Goal: Information Seeking & Learning: Learn about a topic

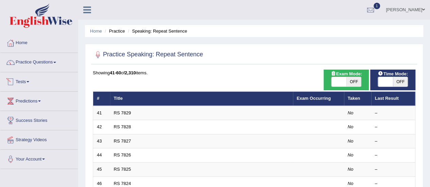
click at [29, 79] on link "Tests" at bounding box center [39, 80] width 78 height 17
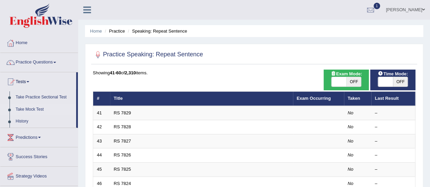
click at [32, 110] on link "Take Mock Test" at bounding box center [45, 110] width 64 height 12
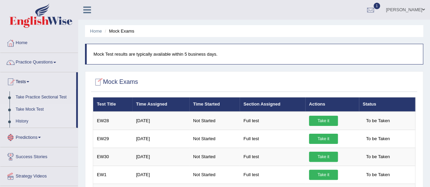
click at [22, 120] on link "History" at bounding box center [45, 122] width 64 height 12
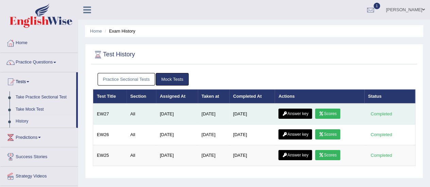
click at [336, 112] on link "Scores" at bounding box center [327, 114] width 25 height 10
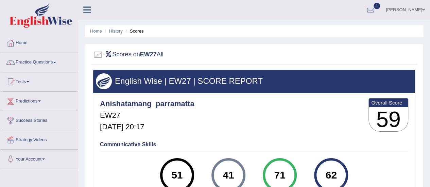
scroll to position [0, 0]
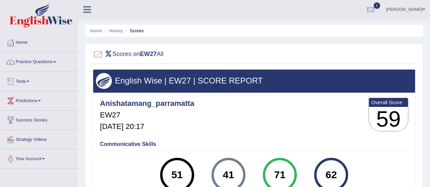
click at [29, 79] on link "Tests" at bounding box center [39, 80] width 78 height 17
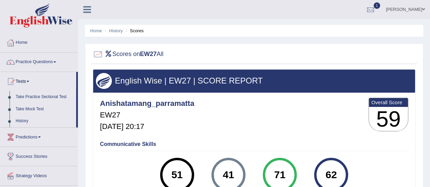
click at [54, 62] on link "Practice Questions" at bounding box center [39, 61] width 78 height 17
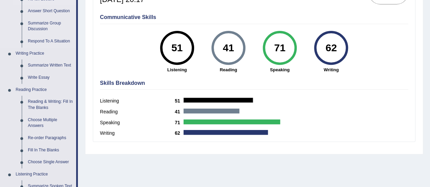
scroll to position [128, 0]
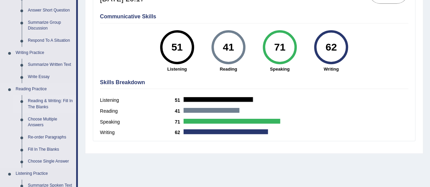
click at [45, 100] on link "Reading & Writing: Fill In The Blanks" at bounding box center [50, 104] width 51 height 18
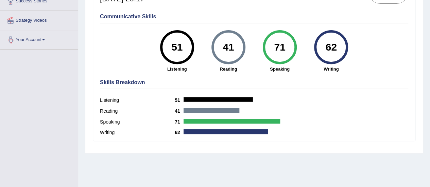
scroll to position [169, 0]
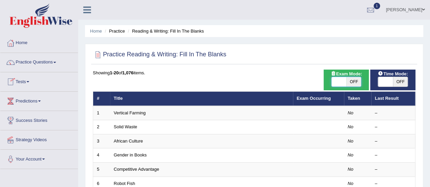
click at [337, 80] on span at bounding box center [338, 82] width 15 height 10
checkbox input "true"
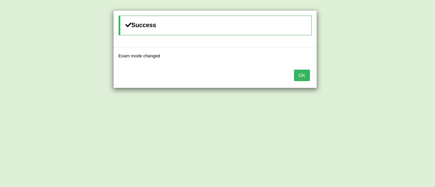
click at [301, 70] on button "OK" at bounding box center [302, 76] width 16 height 12
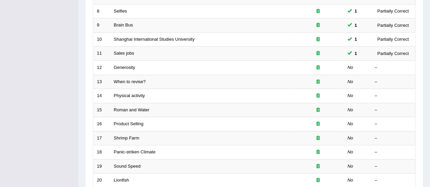
scroll to position [201, 0]
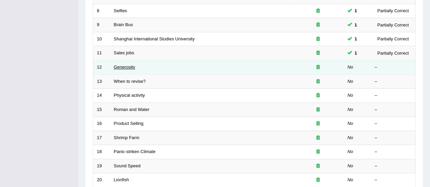
click at [129, 67] on link "Generosity" at bounding box center [124, 67] width 21 height 5
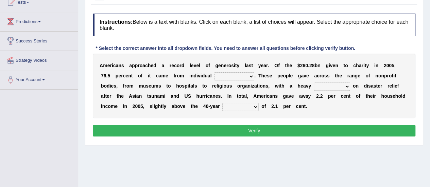
scroll to position [79, 0]
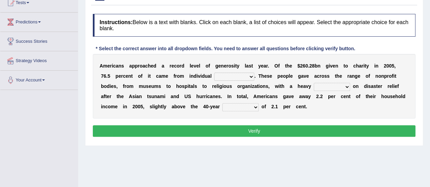
click at [251, 76] on select "donors accounts businessmen honors" at bounding box center [234, 77] width 40 height 8
select select "donors"
click at [214, 73] on select "donors accounts businessmen honors" at bounding box center [234, 77] width 40 height 8
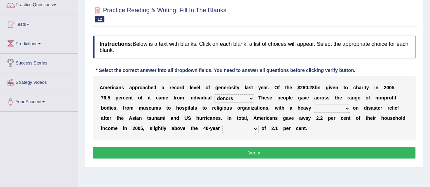
scroll to position [57, 0]
click at [347, 109] on select "analysis imagination emphasis hypothesis" at bounding box center [332, 109] width 36 height 8
select select "hypothesis"
click at [314, 105] on select "analysis imagination emphasis hypothesis" at bounding box center [332, 109] width 36 height 8
click at [252, 126] on select "coverage average indebtness sovereignty" at bounding box center [240, 129] width 36 height 8
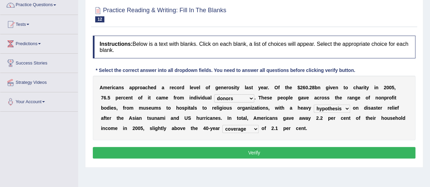
click at [222, 125] on select "coverage average indebtness sovereignty" at bounding box center [240, 129] width 36 height 8
click at [254, 129] on select "coverage average indebtness sovereignty" at bounding box center [240, 129] width 36 height 8
select select "average"
click at [222, 125] on select "coverage average indebtness sovereignty" at bounding box center [240, 129] width 36 height 8
click at [247, 156] on button "Verify" at bounding box center [254, 153] width 323 height 12
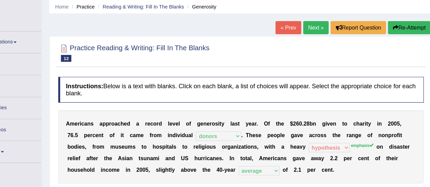
scroll to position [24, 0]
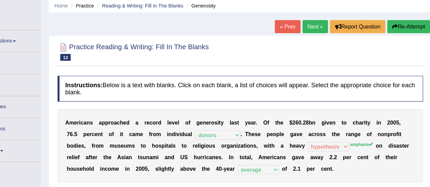
click at [321, 24] on link "Next »" at bounding box center [320, 25] width 22 height 12
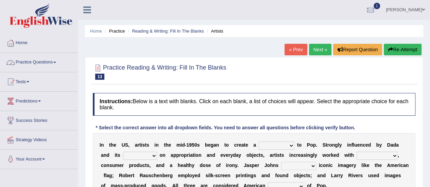
click at [46, 63] on link "Practice Questions" at bounding box center [39, 61] width 78 height 17
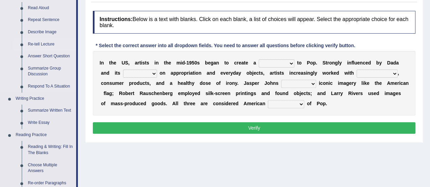
scroll to position [83, 0]
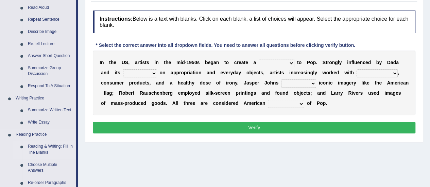
click at [48, 147] on link "Reading & Writing: Fill In The Blanks" at bounding box center [50, 150] width 51 height 18
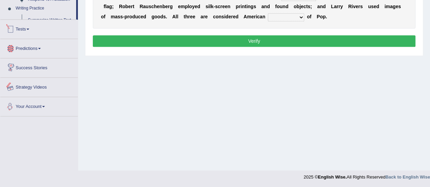
scroll to position [330, 0]
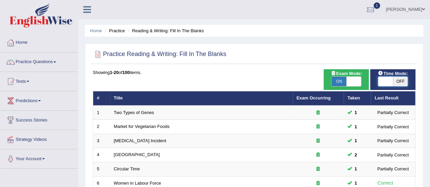
click at [389, 81] on span at bounding box center [385, 82] width 15 height 10
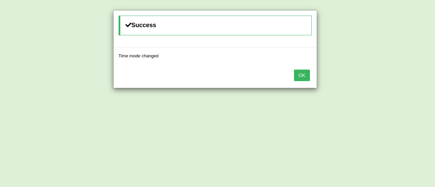
click at [308, 73] on button "OK" at bounding box center [302, 76] width 16 height 12
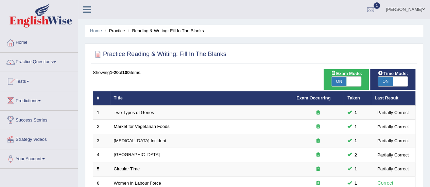
click at [391, 76] on span "Time Mode:" at bounding box center [392, 73] width 35 height 7
click at [388, 78] on span "ON" at bounding box center [385, 82] width 15 height 10
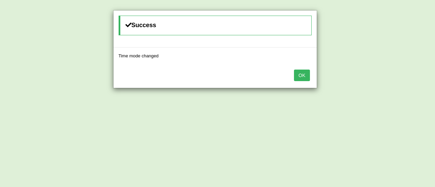
click at [299, 74] on button "OK" at bounding box center [302, 76] width 16 height 12
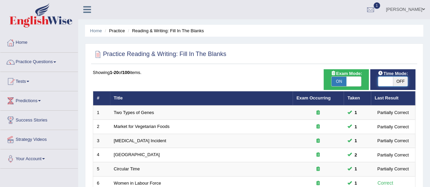
click at [392, 83] on span at bounding box center [385, 82] width 15 height 10
checkbox input "true"
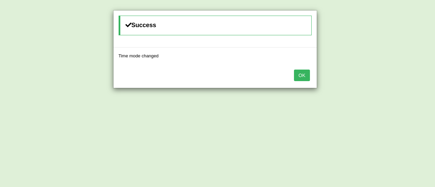
click at [307, 74] on button "OK" at bounding box center [302, 76] width 16 height 12
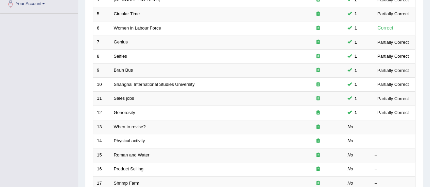
scroll to position [157, 0]
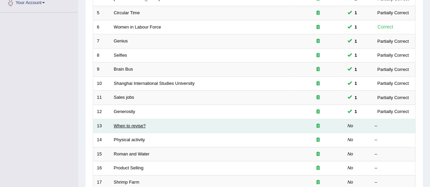
click at [133, 124] on link "When to revise?" at bounding box center [130, 125] width 32 height 5
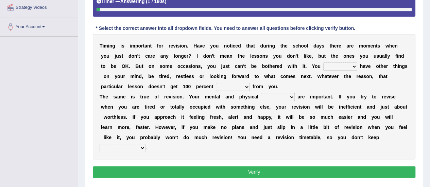
scroll to position [133, 0]
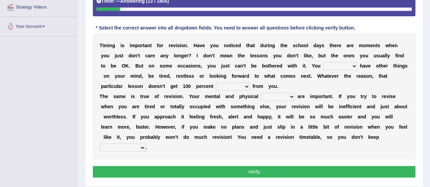
click at [352, 64] on select "may can will must" at bounding box center [340, 66] width 34 height 8
click at [323, 62] on select "may can will must" at bounding box center [340, 66] width 34 height 8
click at [352, 63] on select "may can will must" at bounding box center [340, 66] width 34 height 8
select select "must"
click at [323, 62] on select "may can will must" at bounding box center [340, 66] width 34 height 8
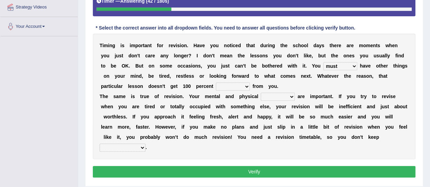
click at [353, 66] on select "may can will must" at bounding box center [340, 66] width 34 height 8
click at [271, 123] on div "T i m i n g i s i m p o r t a n t f o r r e v i s i o n . H a v e y o u n o t i…" at bounding box center [254, 97] width 323 height 126
click at [247, 86] on select "effect afford effort affect" at bounding box center [233, 87] width 34 height 8
select select "effort"
click at [216, 83] on select "effect afford effort affect" at bounding box center [233, 87] width 34 height 8
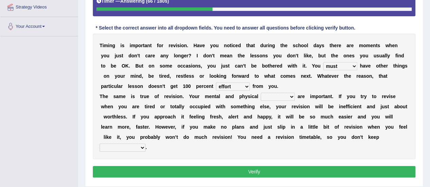
click at [290, 97] on select "altitude strength attitudes talent" at bounding box center [278, 97] width 34 height 8
select select "strength"
click at [261, 93] on select "altitude strength attitudes talent" at bounding box center [278, 97] width 34 height 8
click at [139, 146] on select "stopping it from putting it off giving it out getting it wrong" at bounding box center [123, 148] width 46 height 8
select select "giving it out"
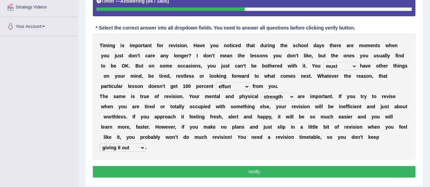
click at [100, 144] on select "stopping it from putting it off giving it out getting it wrong" at bounding box center [123, 148] width 46 height 8
click at [141, 147] on select "stopping it from putting it off giving it out getting it wrong" at bounding box center [123, 148] width 46 height 8
click at [184, 159] on div "Instructions: Below is a text with blanks. Click on each blank, a list of choic…" at bounding box center [254, 70] width 326 height 226
click at [354, 63] on select "may can will must" at bounding box center [340, 66] width 34 height 8
click at [323, 62] on select "may can will must" at bounding box center [340, 66] width 34 height 8
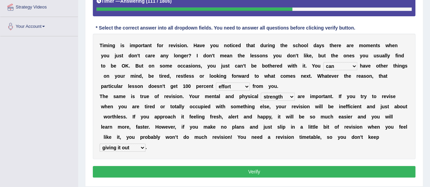
click at [355, 64] on select "may can will must" at bounding box center [340, 66] width 34 height 8
click at [342, 64] on select "may can will must" at bounding box center [340, 66] width 34 height 8
click at [318, 68] on div "T i m i n g i s i m p o r t a n t f o r r e v i s i o n . H a v e y o u n o t i…" at bounding box center [254, 97] width 323 height 126
click at [354, 66] on select "may can will must" at bounding box center [340, 66] width 34 height 8
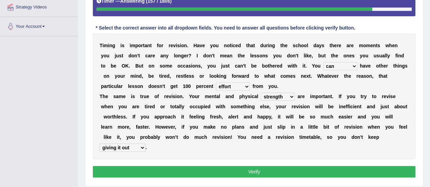
select select "may"
click at [323, 62] on select "may can will must" at bounding box center [340, 66] width 34 height 8
click at [260, 167] on button "Verify" at bounding box center [254, 172] width 323 height 12
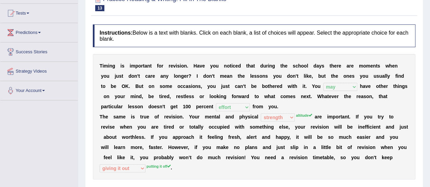
scroll to position [43, 0]
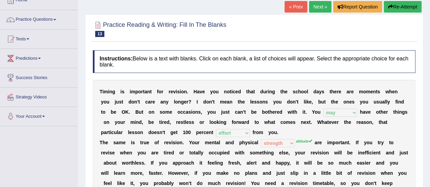
click at [318, 9] on link "Next »" at bounding box center [320, 7] width 22 height 12
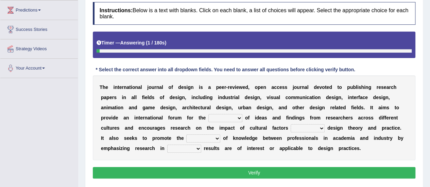
scroll to position [92, 0]
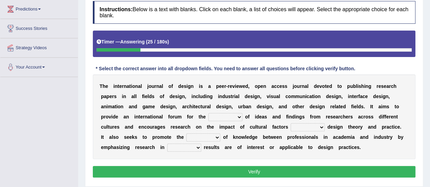
click at [237, 117] on select "infliction change exchange occurence" at bounding box center [225, 117] width 34 height 8
select select "exchange"
click at [208, 113] on select "infliction change exchange occurence" at bounding box center [225, 117] width 34 height 8
click at [320, 125] on select "on without inside at" at bounding box center [308, 127] width 34 height 8
select select "without"
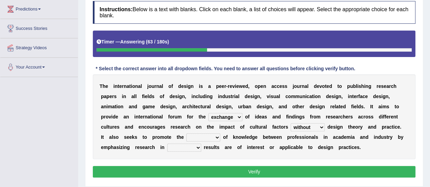
click at [291, 123] on select "on without inside at" at bounding box center [308, 127] width 34 height 8
click at [217, 137] on select "overlap transplant transfer estimation" at bounding box center [203, 138] width 34 height 8
select select "overlap"
click at [186, 134] on select "overlap transplant transfer estimation" at bounding box center [203, 138] width 34 height 8
click at [196, 146] on select "the which that what" at bounding box center [184, 148] width 34 height 8
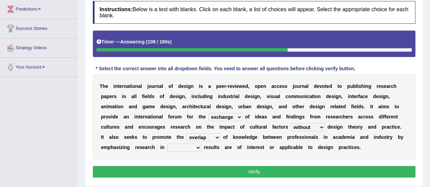
select select "which"
click at [167, 144] on select "the which that what" at bounding box center [184, 148] width 34 height 8
click at [198, 146] on select "the which that what" at bounding box center [184, 148] width 34 height 8
click at [215, 136] on select "overlap transplant transfer estimation" at bounding box center [203, 138] width 34 height 8
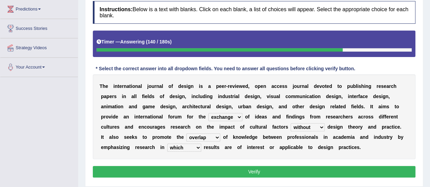
click at [234, 140] on div "T h e i n t e r n a t i o n a l j o u r n a l o f d e s i g n i s a p e e r - r…" at bounding box center [254, 116] width 323 height 85
click at [254, 172] on button "Verify" at bounding box center [254, 172] width 323 height 12
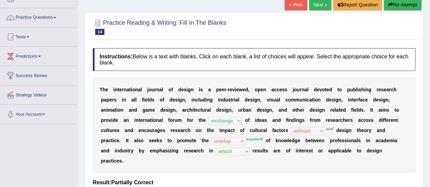
scroll to position [7, 0]
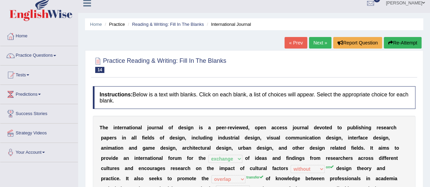
click at [317, 45] on link "Next »" at bounding box center [320, 43] width 22 height 12
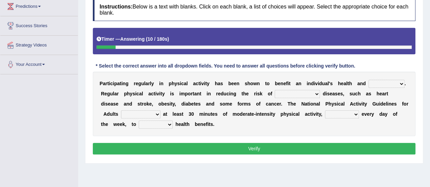
click at [401, 83] on select "values immortality expectation wellbeing" at bounding box center [387, 84] width 36 height 8
select select "wellbeing"
click at [369, 80] on select "values immortality expectation wellbeing" at bounding box center [387, 84] width 36 height 8
click at [318, 94] on select "chronic contraindicated untouched detectable" at bounding box center [297, 94] width 45 height 8
select select "chronic"
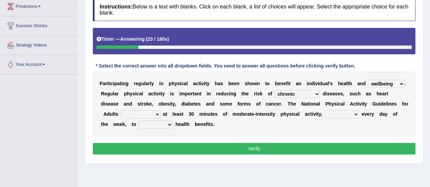
click at [275, 90] on select "chronic contraindicated untouched detectable" at bounding box center [297, 94] width 45 height 8
click at [157, 114] on select "excludes recommends denotes defies" at bounding box center [140, 114] width 39 height 8
select select "recommends"
click at [121, 110] on select "excludes recommends denotes defies" at bounding box center [140, 114] width 39 height 8
click at [157, 113] on select "excludes recommends denotes defies" at bounding box center [140, 114] width 39 height 8
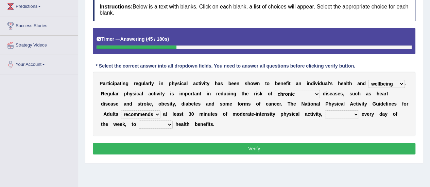
click at [196, 115] on b at bounding box center [197, 114] width 3 height 5
click at [354, 115] on select "relatively absolutely preferably namely" at bounding box center [342, 114] width 34 height 8
click at [325, 110] on select "relatively absolutely preferably namely" at bounding box center [342, 114] width 34 height 8
click at [354, 115] on select "relatively absolutely preferably namely" at bounding box center [342, 114] width 34 height 8
click at [356, 114] on select "relatively absolutely preferably namely" at bounding box center [342, 114] width 34 height 8
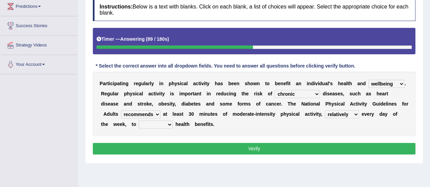
select select "preferably"
click at [325, 110] on select "relatively absolutely preferably namely" at bounding box center [342, 114] width 34 height 8
click at [168, 122] on select "charge obtain weigh estimate" at bounding box center [156, 125] width 34 height 8
click at [167, 125] on select "charge obtain weigh estimate" at bounding box center [156, 125] width 34 height 8
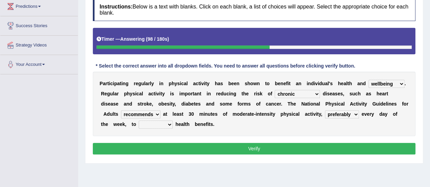
select select "obtain"
click at [139, 121] on select "charge obtain weigh estimate" at bounding box center [156, 125] width 34 height 8
click at [354, 115] on select "relatively absolutely preferably namely" at bounding box center [342, 114] width 34 height 8
click at [264, 143] on button "Verify" at bounding box center [254, 149] width 323 height 12
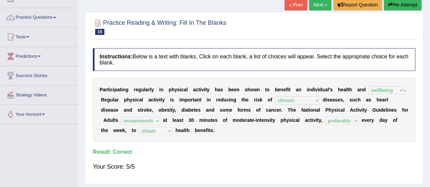
scroll to position [45, 0]
click at [322, 3] on link "Next »" at bounding box center [320, 5] width 22 height 12
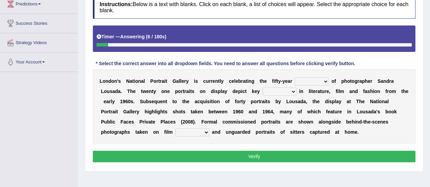
click at [324, 82] on select "invitation promotion training career" at bounding box center [312, 82] width 34 height 8
select select "promotion"
click at [295, 78] on select "invitation promotion training career" at bounding box center [312, 82] width 34 height 8
click at [294, 92] on select "figures gadgets fashions genres" at bounding box center [279, 92] width 34 height 8
select select "figures"
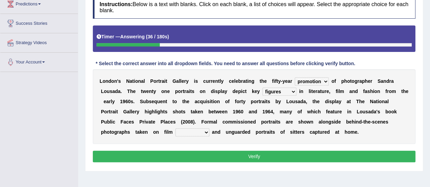
click at [262, 88] on select "figures gadgets fashions genres" at bounding box center [279, 92] width 34 height 8
click at [204, 130] on select "gists sets tickets aisles" at bounding box center [192, 133] width 34 height 8
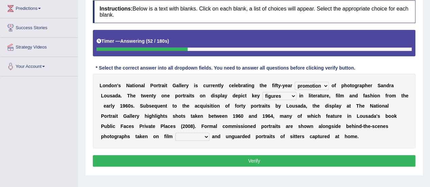
scroll to position [92, 0]
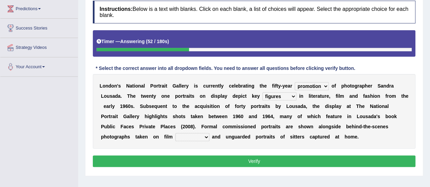
click at [207, 138] on select "gists sets tickets aisles" at bounding box center [192, 137] width 34 height 8
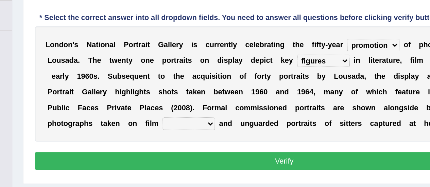
scroll to position [95, 0]
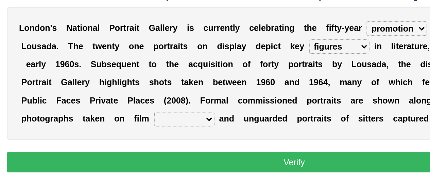
click at [205, 135] on select "gists sets tickets aisles" at bounding box center [192, 135] width 34 height 8
click at [175, 131] on select "gists sets tickets aisles" at bounding box center [192, 135] width 34 height 8
click at [206, 135] on select "gists sets tickets aisles" at bounding box center [192, 135] width 34 height 8
click at [175, 131] on select "gists sets tickets aisles" at bounding box center [192, 135] width 34 height 8
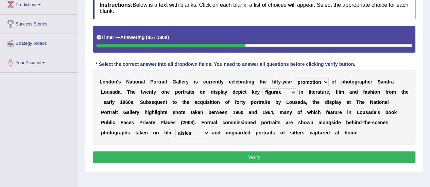
scroll to position [97, 0]
click at [205, 133] on select "gists sets tickets aisles" at bounding box center [192, 133] width 34 height 8
select select "sets"
click at [175, 129] on select "gists sets tickets aisles" at bounding box center [192, 133] width 34 height 8
click at [245, 157] on button "Verify" at bounding box center [254, 158] width 323 height 12
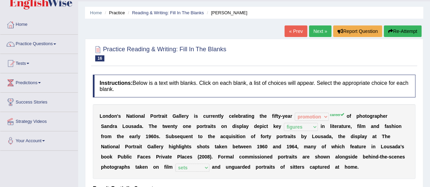
scroll to position [0, 0]
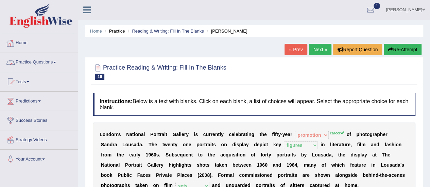
click at [54, 57] on link "Practice Questions" at bounding box center [39, 61] width 78 height 17
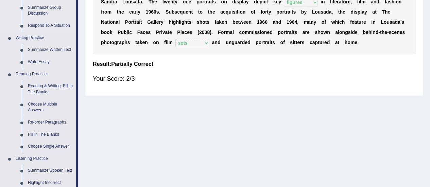
scroll to position [143, 0]
click at [37, 105] on link "Choose Multiple Answers" at bounding box center [50, 107] width 51 height 18
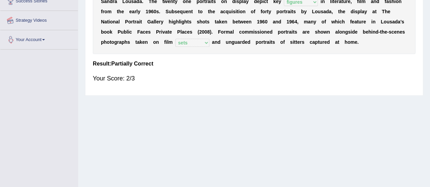
scroll to position [169, 0]
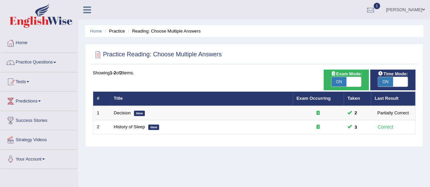
click at [53, 63] on link "Practice Questions" at bounding box center [39, 61] width 78 height 17
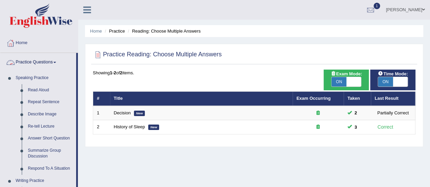
click at [55, 62] on link "Practice Questions" at bounding box center [38, 61] width 76 height 17
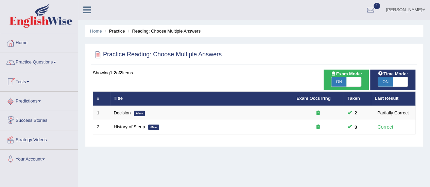
click at [39, 102] on link "Predictions" at bounding box center [39, 100] width 78 height 17
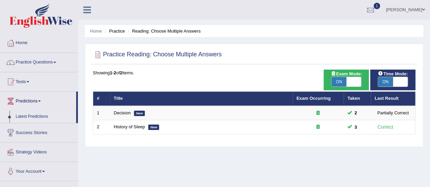
click at [34, 117] on link "Latest Predictions" at bounding box center [45, 117] width 64 height 12
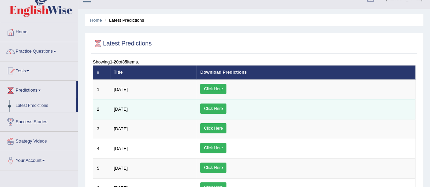
scroll to position [10, 0]
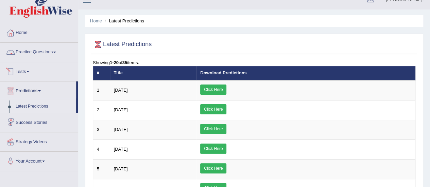
click at [52, 49] on link "Practice Questions" at bounding box center [39, 51] width 78 height 17
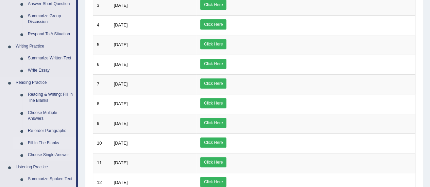
scroll to position [136, 0]
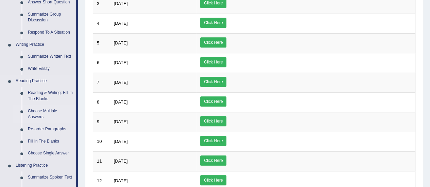
click at [38, 112] on link "Choose Multiple Answers" at bounding box center [50, 114] width 51 height 18
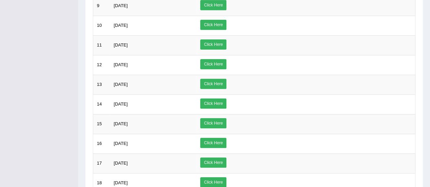
scroll to position [352, 0]
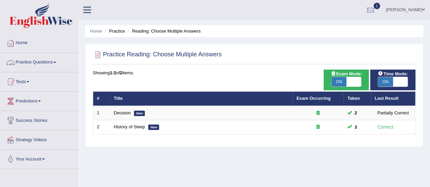
click at [47, 59] on link "Practice Questions" at bounding box center [39, 61] width 78 height 17
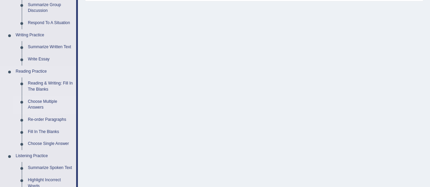
scroll to position [147, 0]
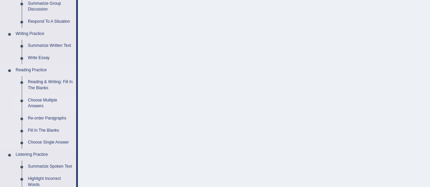
click at [41, 100] on link "Choose Multiple Answers" at bounding box center [50, 104] width 51 height 18
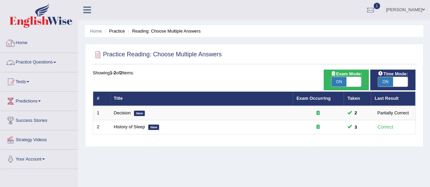
click at [46, 62] on link "Practice Questions" at bounding box center [39, 61] width 78 height 17
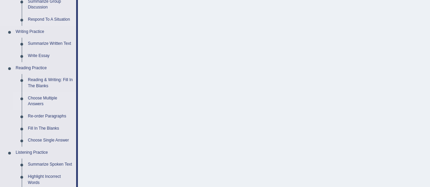
scroll to position [150, 0]
click at [47, 115] on link "Re-order Paragraphs" at bounding box center [50, 116] width 51 height 12
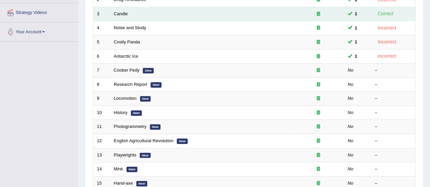
scroll to position [128, 0]
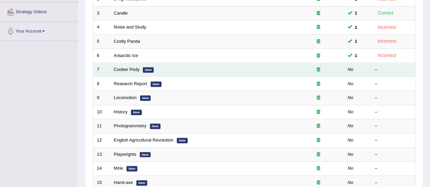
click at [151, 65] on td "Coober Pedy New" at bounding box center [201, 70] width 183 height 14
click at [126, 68] on link "Coober Pedy" at bounding box center [127, 69] width 26 height 5
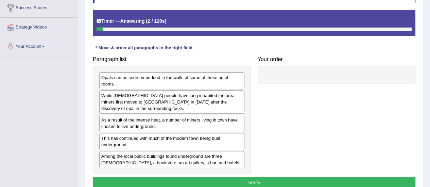
scroll to position [113, 0]
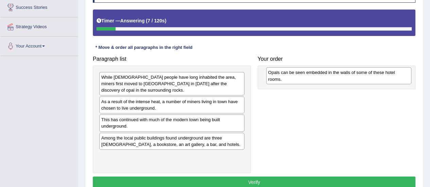
drag, startPoint x: 168, startPoint y: 78, endPoint x: 337, endPoint y: 73, distance: 169.0
click at [337, 73] on div "Opals can be seen embedded in the walls of some of these hotel rooms." at bounding box center [338, 75] width 145 height 17
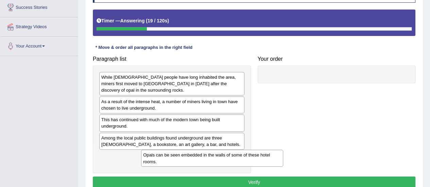
drag, startPoint x: 297, startPoint y: 76, endPoint x: 153, endPoint y: 166, distance: 169.6
click at [153, 166] on div "Opals can be seen embedded in the walls of some of these hotel rooms." at bounding box center [212, 158] width 142 height 17
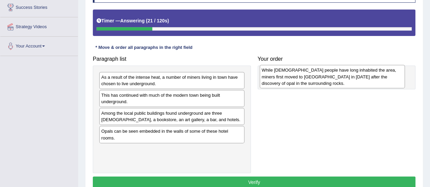
drag, startPoint x: 173, startPoint y: 89, endPoint x: 333, endPoint y: 82, distance: 159.6
click at [333, 82] on div "While [DEMOGRAPHIC_DATA] people have long inhabited the area, miners first move…" at bounding box center [332, 76] width 145 height 23
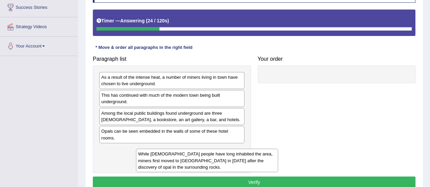
drag, startPoint x: 315, startPoint y: 88, endPoint x: 184, endPoint y: 165, distance: 152.2
click at [184, 165] on div "While [DEMOGRAPHIC_DATA] people have long inhabited the area, miners first move…" at bounding box center [207, 160] width 142 height 23
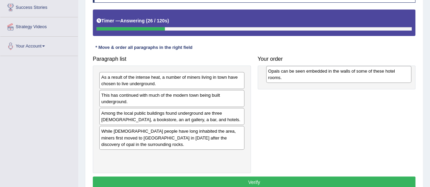
drag, startPoint x: 181, startPoint y: 134, endPoint x: 351, endPoint y: 73, distance: 180.4
click at [351, 73] on div "Opals can be seen embedded in the walls of some of these hotel rooms." at bounding box center [338, 74] width 145 height 17
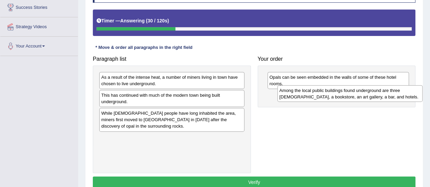
drag, startPoint x: 197, startPoint y: 120, endPoint x: 373, endPoint y: 97, distance: 177.0
click at [373, 97] on div "Among the local public buildings found underground are three [DEMOGRAPHIC_DATA]…" at bounding box center [349, 93] width 145 height 17
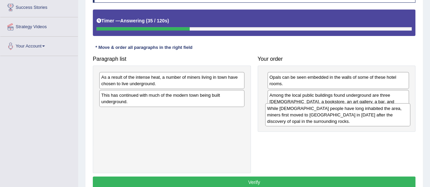
drag, startPoint x: 218, startPoint y: 116, endPoint x: 396, endPoint y: 112, distance: 177.9
click at [396, 112] on div "While [DEMOGRAPHIC_DATA] people have long inhabited the area, miners first move…" at bounding box center [337, 114] width 145 height 23
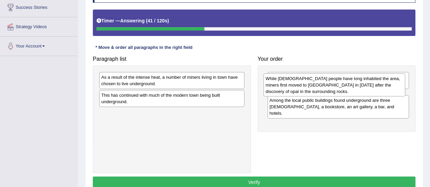
drag, startPoint x: 309, startPoint y: 117, endPoint x: 305, endPoint y: 83, distance: 34.2
click at [305, 83] on div "While [DEMOGRAPHIC_DATA] people have long inhabited the area, miners first move…" at bounding box center [334, 84] width 142 height 23
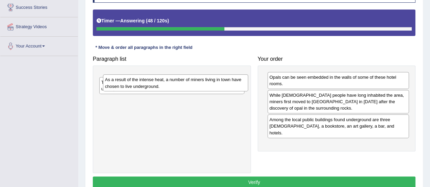
drag, startPoint x: 216, startPoint y: 83, endPoint x: 219, endPoint y: 85, distance: 3.6
click at [219, 85] on div "As a result of the intense heat, a number of miners living in town have chosen …" at bounding box center [175, 82] width 145 height 17
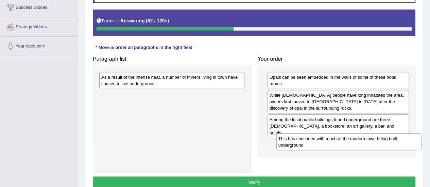
drag, startPoint x: 199, startPoint y: 97, endPoint x: 385, endPoint y: 140, distance: 191.4
click at [385, 140] on div "This has continued with much of the modern town being built underground." at bounding box center [348, 142] width 145 height 17
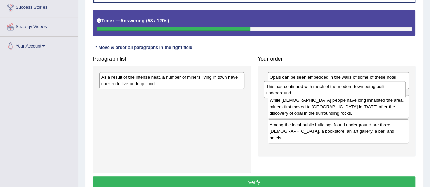
drag, startPoint x: 323, startPoint y: 140, endPoint x: 319, endPoint y: 88, distance: 51.8
click at [319, 88] on div "This has continued with much of the modern town being built underground." at bounding box center [335, 89] width 142 height 17
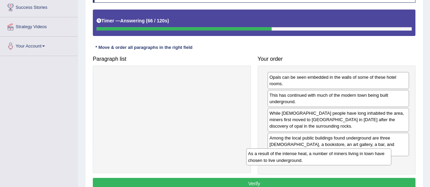
drag, startPoint x: 217, startPoint y: 80, endPoint x: 375, endPoint y: 164, distance: 179.0
click at [375, 164] on div "As a result of the intense heat, a number of miners living in town have chosen …" at bounding box center [318, 157] width 145 height 17
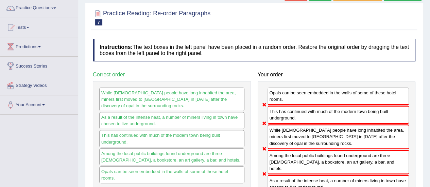
scroll to position [0, 0]
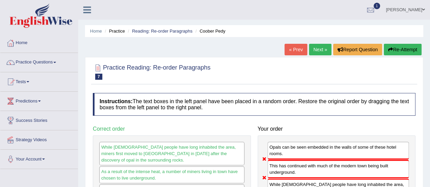
click at [392, 45] on button "Re-Attempt" at bounding box center [403, 50] width 38 height 12
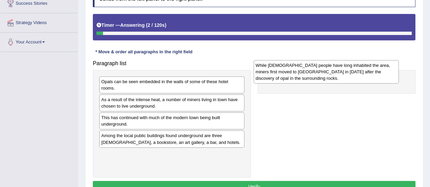
drag, startPoint x: 176, startPoint y: 106, endPoint x: 330, endPoint y: 72, distance: 158.0
click at [330, 72] on div "While [DEMOGRAPHIC_DATA] people have long inhabited the area, miners first move…" at bounding box center [326, 71] width 145 height 23
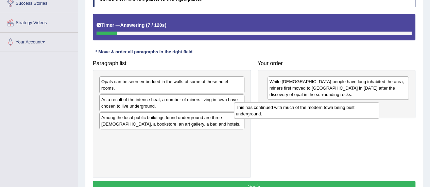
drag, startPoint x: 198, startPoint y: 121, endPoint x: 350, endPoint y: 108, distance: 153.2
click at [350, 108] on div "This has continued with much of the modern town being built underground." at bounding box center [306, 110] width 145 height 17
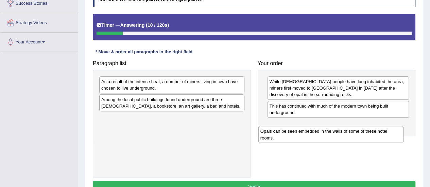
drag, startPoint x: 201, startPoint y: 80, endPoint x: 357, endPoint y: 114, distance: 159.7
click at [357, 126] on div "Opals can be seen embedded in the walls of some of these hotel rooms." at bounding box center [330, 134] width 145 height 17
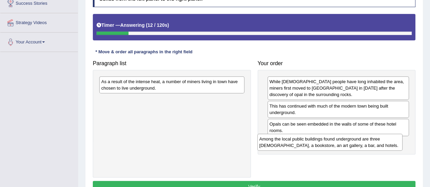
drag, startPoint x: 194, startPoint y: 102, endPoint x: 352, endPoint y: 142, distance: 162.6
click at [352, 142] on div "Among the local public buildings found underground are three [DEMOGRAPHIC_DATA]…" at bounding box center [329, 142] width 145 height 17
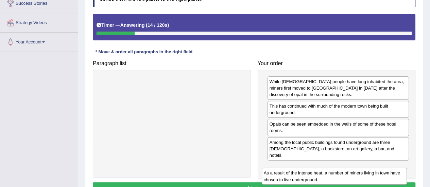
drag, startPoint x: 237, startPoint y: 76, endPoint x: 419, endPoint y: 155, distance: 197.9
click at [407, 168] on div "As a result of the intense heat, a number of miners living in town have chosen …" at bounding box center [334, 176] width 145 height 17
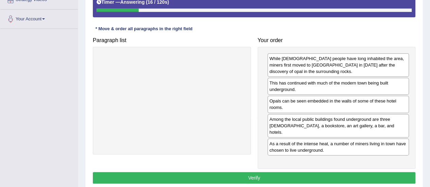
scroll to position [141, 0]
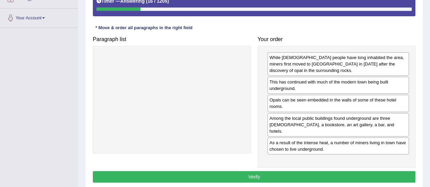
click at [247, 171] on button "Verify" at bounding box center [254, 177] width 323 height 12
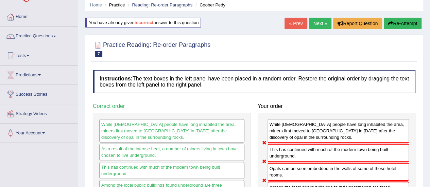
scroll to position [23, 0]
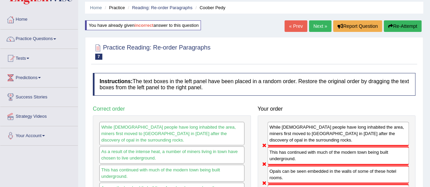
click at [392, 25] on button "Re-Attempt" at bounding box center [403, 26] width 38 height 12
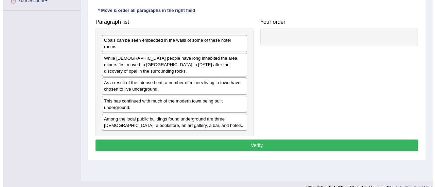
scroll to position [159, 0]
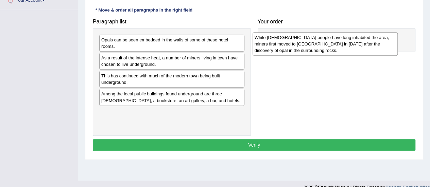
drag, startPoint x: 192, startPoint y: 66, endPoint x: 345, endPoint y: 45, distance: 154.4
click at [345, 45] on div "While [DEMOGRAPHIC_DATA] people have long inhabited the area, miners first move…" at bounding box center [325, 43] width 145 height 23
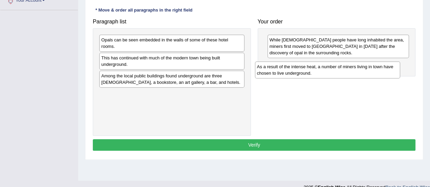
drag, startPoint x: 188, startPoint y: 64, endPoint x: 345, endPoint y: 73, distance: 157.3
click at [345, 73] on div "As a result of the intense heat, a number of miners living in town have chosen …" at bounding box center [327, 70] width 145 height 17
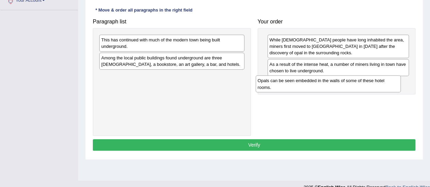
drag, startPoint x: 229, startPoint y: 43, endPoint x: 386, endPoint y: 84, distance: 161.4
click at [386, 84] on div "Opals can be seen embedded in the walls of some of these hotel rooms." at bounding box center [328, 83] width 145 height 17
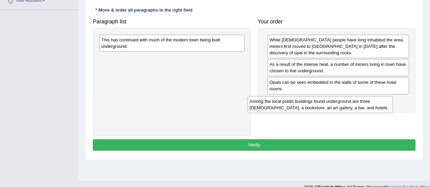
drag, startPoint x: 217, startPoint y: 59, endPoint x: 368, endPoint y: 98, distance: 155.5
click at [368, 98] on div "Among the local public buildings found underground are three [DEMOGRAPHIC_DATA]…" at bounding box center [319, 104] width 145 height 17
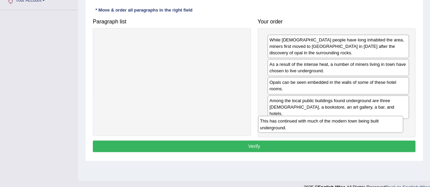
drag, startPoint x: 225, startPoint y: 36, endPoint x: 392, endPoint y: 114, distance: 184.9
click at [392, 116] on div "This has continued with much of the modern town being built underground." at bounding box center [330, 124] width 145 height 17
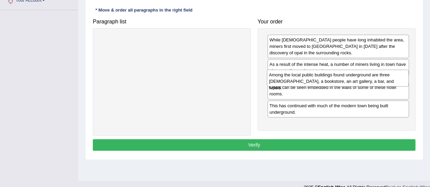
drag, startPoint x: 303, startPoint y: 98, endPoint x: 303, endPoint y: 73, distance: 25.5
click at [303, 73] on div "Among the local public buildings found underground are three [DEMOGRAPHIC_DATA]…" at bounding box center [338, 78] width 142 height 17
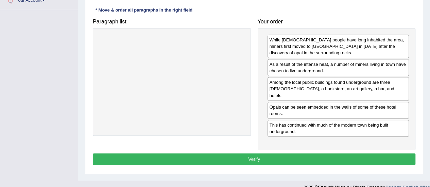
click at [228, 154] on button "Verify" at bounding box center [254, 160] width 323 height 12
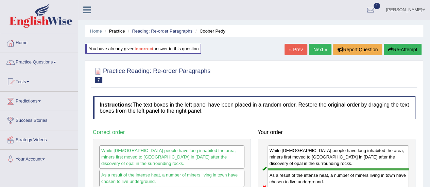
scroll to position [0, 0]
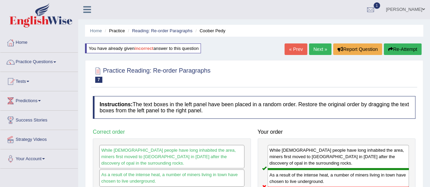
click at [395, 46] on button "Re-Attempt" at bounding box center [403, 50] width 38 height 12
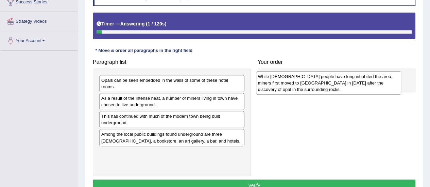
drag, startPoint x: 176, startPoint y: 102, endPoint x: 332, endPoint y: 80, distance: 157.6
click at [332, 80] on div "While [DEMOGRAPHIC_DATA] people have long inhabited the area, miners first move…" at bounding box center [328, 82] width 145 height 23
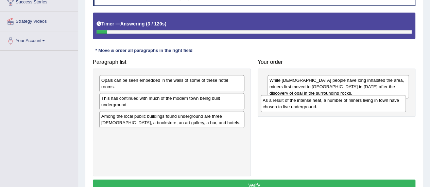
drag, startPoint x: 207, startPoint y: 103, endPoint x: 373, endPoint y: 102, distance: 166.6
click at [373, 102] on div "As a result of the intense heat, a number of miners living in town have chosen …" at bounding box center [333, 103] width 145 height 17
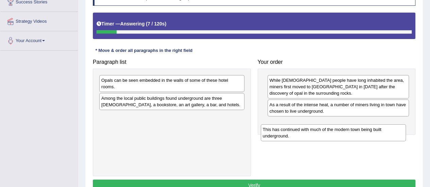
drag, startPoint x: 227, startPoint y: 104, endPoint x: 391, endPoint y: 123, distance: 165.3
click at [391, 124] on div "This has continued with much of the modern town being built underground." at bounding box center [333, 132] width 145 height 17
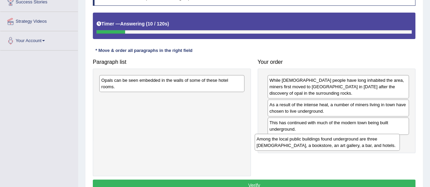
drag, startPoint x: 221, startPoint y: 102, endPoint x: 376, endPoint y: 143, distance: 160.7
click at [376, 143] on div "Among the local public buildings found underground are three churches, a bookst…" at bounding box center [327, 142] width 145 height 17
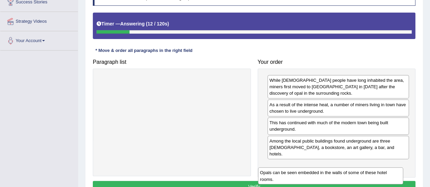
drag, startPoint x: 213, startPoint y: 81, endPoint x: 370, endPoint y: 153, distance: 171.9
click at [370, 168] on div "Opals can be seen embedded in the walls of some of these hotel rooms." at bounding box center [330, 176] width 145 height 17
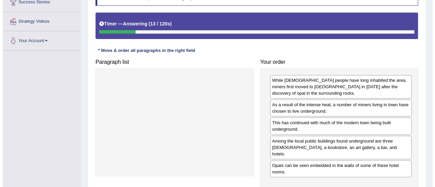
scroll to position [158, 0]
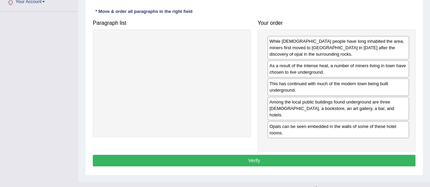
click at [256, 155] on button "Verify" at bounding box center [254, 161] width 323 height 12
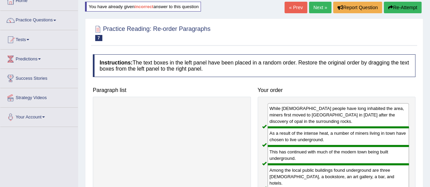
scroll to position [40, 0]
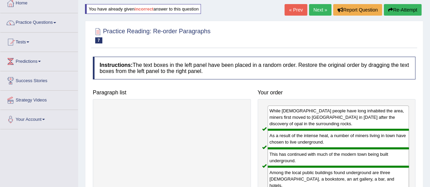
click at [321, 10] on link "Next »" at bounding box center [320, 10] width 22 height 12
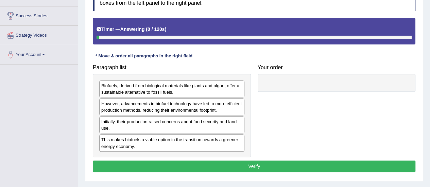
scroll to position [106, 0]
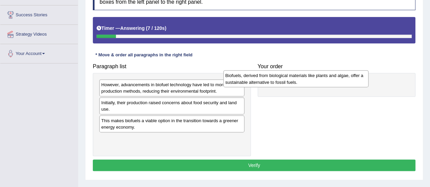
drag, startPoint x: 180, startPoint y: 90, endPoint x: 311, endPoint y: 74, distance: 132.2
click at [311, 74] on div "Biofuels, derived from biological materials like plants and algae, offer a sust…" at bounding box center [295, 78] width 145 height 17
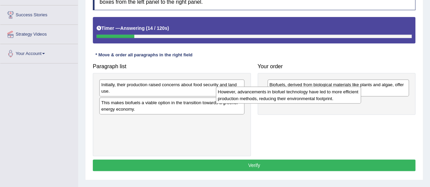
drag, startPoint x: 219, startPoint y: 85, endPoint x: 345, endPoint y: 91, distance: 126.9
click at [345, 91] on div "However, advancements in biofuel technology have led to more efficient producti…" at bounding box center [288, 95] width 145 height 17
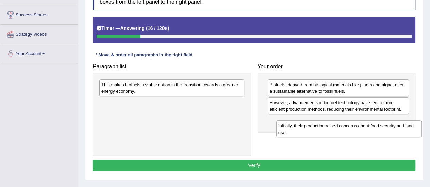
drag, startPoint x: 218, startPoint y: 87, endPoint x: 398, endPoint y: 122, distance: 183.8
click at [398, 122] on div "Initially, their production raised concerns about food security and land use." at bounding box center [348, 129] width 145 height 17
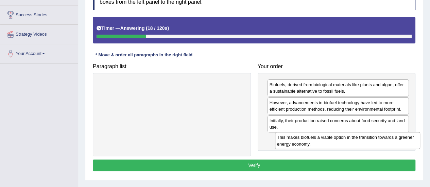
drag, startPoint x: 231, startPoint y: 85, endPoint x: 406, endPoint y: 135, distance: 181.9
click at [406, 135] on div "This makes biofuels a viable option in the transition towards a greener energy …" at bounding box center [347, 140] width 145 height 17
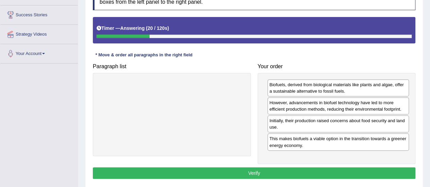
click at [277, 169] on button "Verify" at bounding box center [254, 174] width 323 height 12
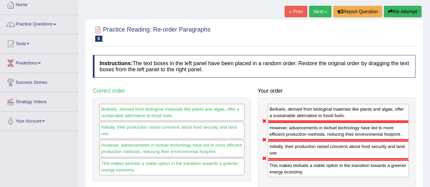
scroll to position [34, 0]
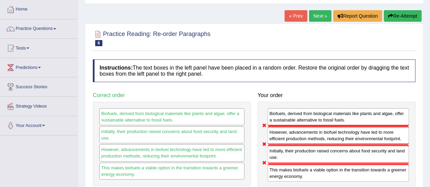
click at [406, 10] on button "Re-Attempt" at bounding box center [403, 16] width 38 height 12
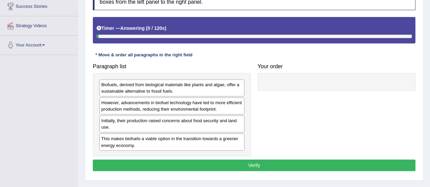
scroll to position [117, 0]
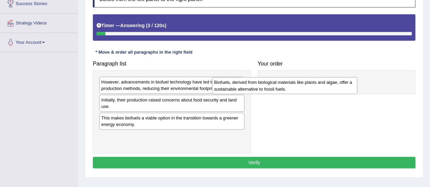
drag, startPoint x: 182, startPoint y: 89, endPoint x: 303, endPoint y: 87, distance: 121.0
click at [303, 87] on div "Biofuels, derived from biological materials like plants and algae, offer a sust…" at bounding box center [284, 85] width 145 height 17
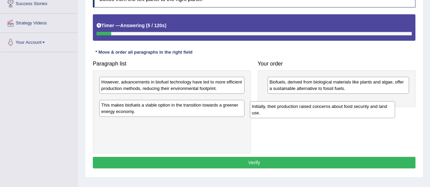
drag, startPoint x: 186, startPoint y: 106, endPoint x: 340, endPoint y: 105, distance: 154.3
click at [340, 105] on div "Initially, their production raised concerns about food security and land use." at bounding box center [322, 109] width 145 height 17
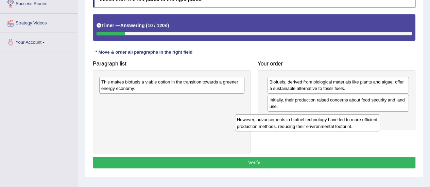
drag, startPoint x: 235, startPoint y: 82, endPoint x: 369, endPoint y: 115, distance: 138.7
click at [369, 115] on div "However, advancements in biofuel technology have led to more efficient producti…" at bounding box center [307, 123] width 145 height 17
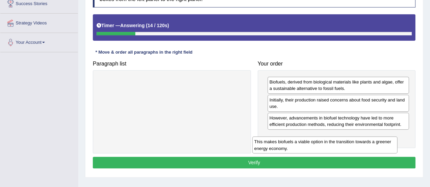
drag, startPoint x: 236, startPoint y: 84, endPoint x: 401, endPoint y: 142, distance: 175.5
click at [397, 142] on div "This makes biofuels a viable option in the transition towards a greener energy …" at bounding box center [324, 145] width 145 height 17
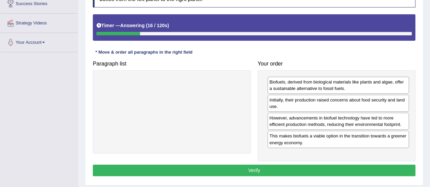
click at [254, 172] on button "Verify" at bounding box center [254, 171] width 323 height 12
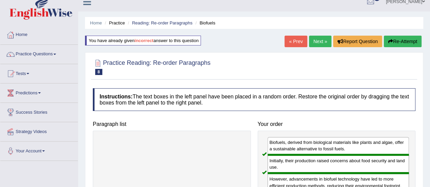
scroll to position [7, 0]
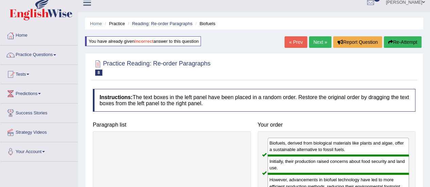
click at [318, 38] on link "Next »" at bounding box center [320, 42] width 22 height 12
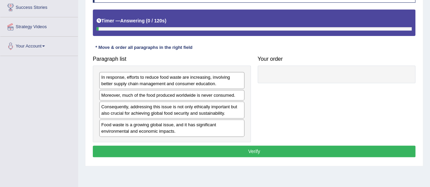
scroll to position [116, 0]
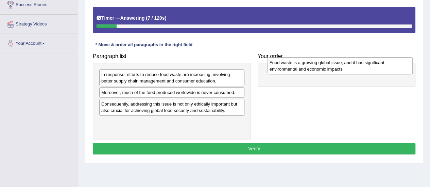
drag, startPoint x: 168, startPoint y: 127, endPoint x: 337, endPoint y: 68, distance: 178.7
click at [337, 68] on div "Food waste is a growing global issue, and it has significant environmental and …" at bounding box center [340, 65] width 145 height 17
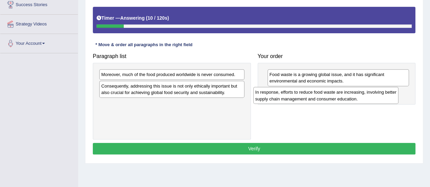
drag, startPoint x: 228, startPoint y: 79, endPoint x: 382, endPoint y: 96, distance: 154.7
click at [382, 96] on div "In response, efforts to reduce food waste are increasing, involving better supp…" at bounding box center [325, 95] width 145 height 17
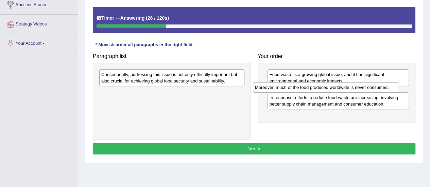
drag, startPoint x: 193, startPoint y: 76, endPoint x: 346, endPoint y: 89, distance: 153.8
click at [346, 89] on div "Moreover, much of the food produced worldwide is never consumed." at bounding box center [325, 87] width 145 height 10
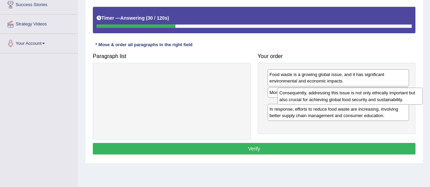
drag, startPoint x: 175, startPoint y: 80, endPoint x: 354, endPoint y: 98, distance: 179.4
click at [354, 98] on div "Consequently, addressing this issue is not only ethically important but also cr…" at bounding box center [349, 96] width 145 height 17
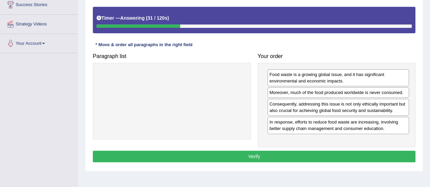
click at [246, 153] on button "Verify" at bounding box center [254, 157] width 323 height 12
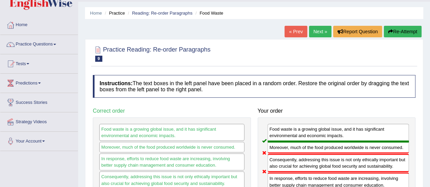
scroll to position [17, 0]
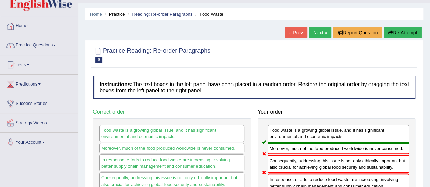
click at [392, 32] on button "Re-Attempt" at bounding box center [403, 33] width 38 height 12
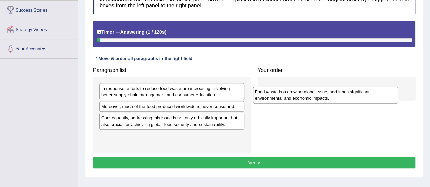
drag, startPoint x: 179, startPoint y: 136, endPoint x: 344, endPoint y: 83, distance: 173.5
click at [344, 87] on div "Food waste is a growing global issue, and it has significant environmental and …" at bounding box center [325, 95] width 145 height 17
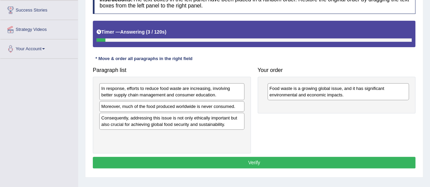
click at [213, 97] on div "In response, efforts to reduce food waste are increasing, involving better supp…" at bounding box center [171, 91] width 145 height 17
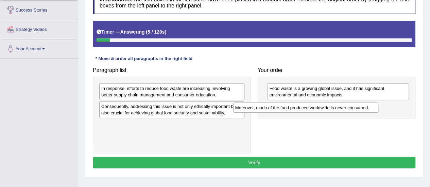
drag, startPoint x: 207, startPoint y: 105, endPoint x: 351, endPoint y: 99, distance: 143.6
click at [351, 103] on div "Moreover, much of the food produced worldwide is never consumed." at bounding box center [305, 108] width 145 height 10
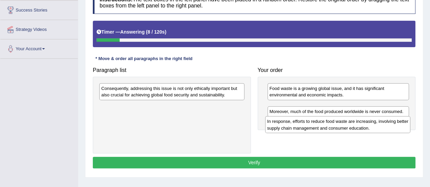
drag, startPoint x: 216, startPoint y: 88, endPoint x: 381, endPoint y: 121, distance: 168.4
click at [381, 121] on div "In response, efforts to reduce food waste are increasing, involving better supp…" at bounding box center [337, 124] width 145 height 17
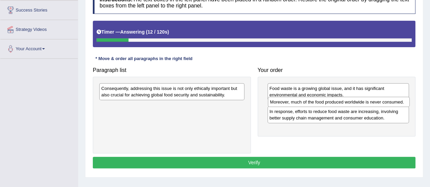
drag, startPoint x: 352, startPoint y: 124, endPoint x: 353, endPoint y: 102, distance: 21.8
click at [353, 102] on div "Moreover, much of the food produced worldwide is never consumed." at bounding box center [339, 102] width 142 height 10
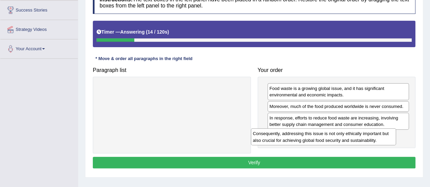
drag, startPoint x: 232, startPoint y: 89, endPoint x: 385, endPoint y: 133, distance: 159.2
click at [385, 133] on div "Consequently, addressing this issue is not only ethically important but also cr…" at bounding box center [323, 137] width 145 height 17
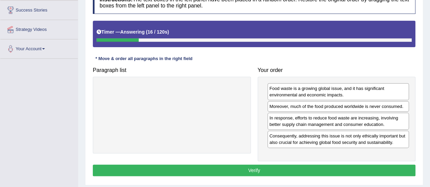
click at [268, 169] on button "Verify" at bounding box center [254, 171] width 323 height 12
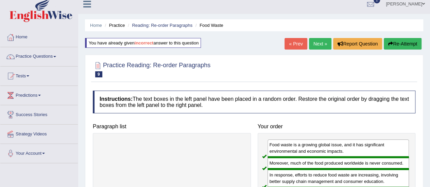
scroll to position [5, 0]
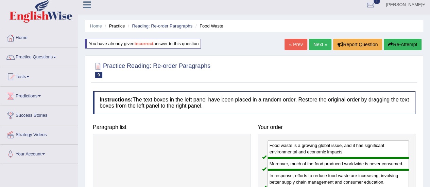
click at [320, 40] on link "Next »" at bounding box center [320, 45] width 22 height 12
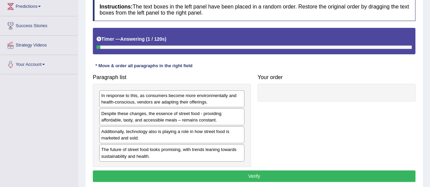
scroll to position [95, 0]
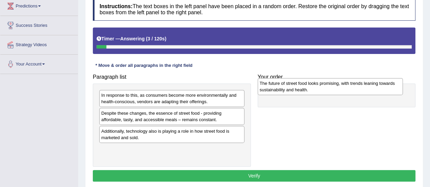
drag, startPoint x: 149, startPoint y: 155, endPoint x: 307, endPoint y: 89, distance: 171.6
click at [307, 89] on div "The future of street food looks promising, with trends leaning towards sustaina…" at bounding box center [330, 86] width 145 height 17
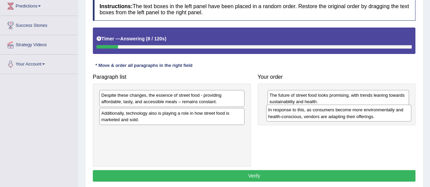
drag, startPoint x: 196, startPoint y: 98, endPoint x: 364, endPoint y: 113, distance: 169.3
click at [364, 113] on div "In response to this, as consumers become more environmentally and health-consci…" at bounding box center [338, 113] width 145 height 17
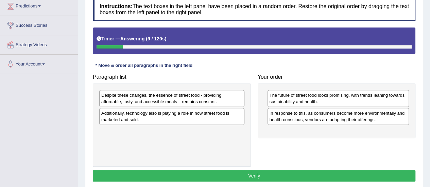
drag, startPoint x: 229, startPoint y: 116, endPoint x: 250, endPoint y: 118, distance: 20.8
click at [229, 116] on div "Additionally, technology also is playing a role in how street food is marketed …" at bounding box center [171, 116] width 145 height 17
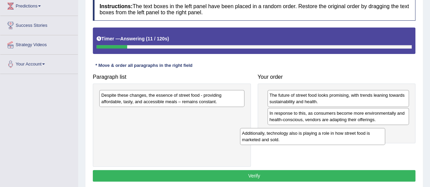
drag, startPoint x: 216, startPoint y: 116, endPoint x: 359, endPoint y: 134, distance: 144.7
click at [359, 134] on div "Additionally, technology also is playing a role in how street food is marketed …" at bounding box center [312, 136] width 145 height 17
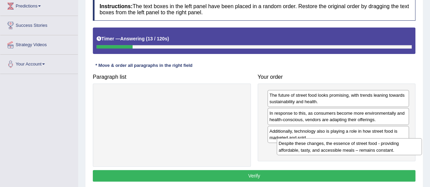
drag, startPoint x: 218, startPoint y: 89, endPoint x: 398, endPoint y: 136, distance: 186.1
click at [398, 138] on div "Despite these changes, the essence of street food - providing affordable, tasty…" at bounding box center [349, 146] width 145 height 17
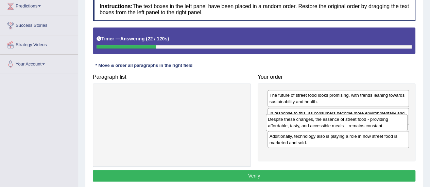
drag, startPoint x: 331, startPoint y: 158, endPoint x: 330, endPoint y: 129, distance: 29.6
click at [330, 129] on div "Despite these changes, the essence of street food - providing affordable, tasty…" at bounding box center [337, 122] width 142 height 17
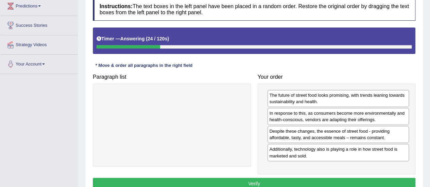
click at [259, 178] on button "Verify" at bounding box center [254, 184] width 323 height 12
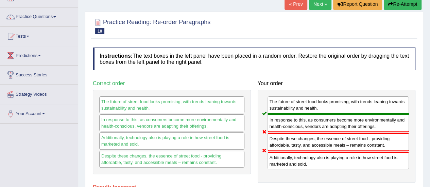
scroll to position [45, 0]
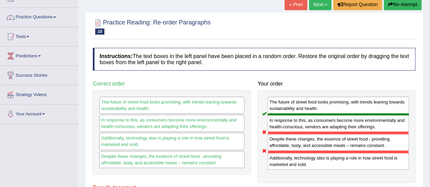
click at [399, 3] on button "Re-Attempt" at bounding box center [403, 5] width 38 height 12
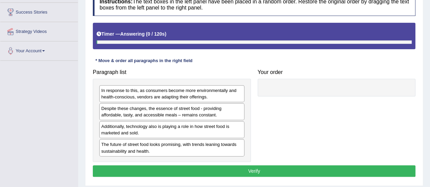
scroll to position [110, 0]
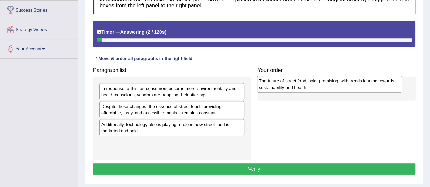
drag, startPoint x: 188, startPoint y: 148, endPoint x: 349, endPoint y: 86, distance: 173.1
click at [349, 86] on div "The future of street food looks promising, with trends leaning towards sustaina…" at bounding box center [329, 84] width 145 height 17
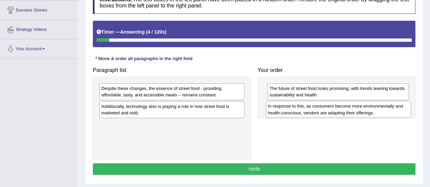
drag, startPoint x: 196, startPoint y: 94, endPoint x: 369, endPoint y: 108, distance: 172.9
click at [369, 108] on div "In response to this, as consumers become more environmentally and health-consci…" at bounding box center [338, 109] width 145 height 17
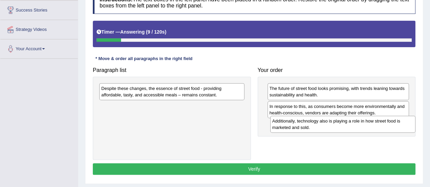
drag, startPoint x: 235, startPoint y: 112, endPoint x: 416, endPoint y: 126, distance: 181.7
click at [415, 126] on div "Additionally, technology also is playing a role in how street food is marketed …" at bounding box center [342, 124] width 145 height 17
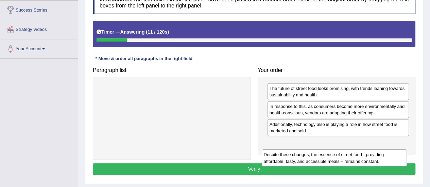
drag, startPoint x: 216, startPoint y: 93, endPoint x: 373, endPoint y: 149, distance: 167.3
click at [373, 150] on div "Despite these changes, the essence of street food - providing affordable, tasty…" at bounding box center [334, 158] width 145 height 17
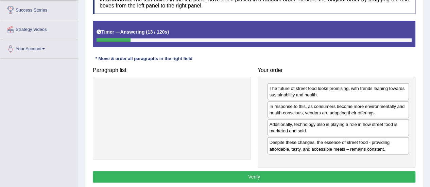
click at [262, 174] on button "Verify" at bounding box center [254, 177] width 323 height 12
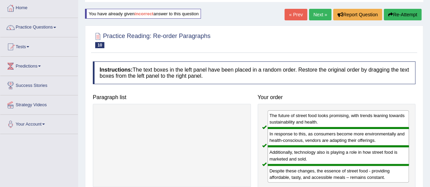
scroll to position [22, 0]
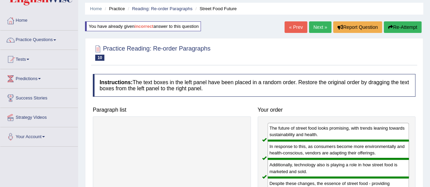
click at [319, 27] on link "Next »" at bounding box center [320, 27] width 22 height 12
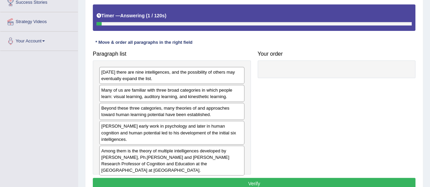
scroll to position [126, 0]
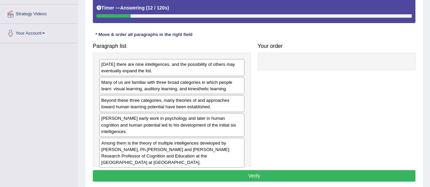
click at [181, 67] on div "[DATE] there are nine intelligences, and the possibility of others may eventual…" at bounding box center [171, 67] width 145 height 17
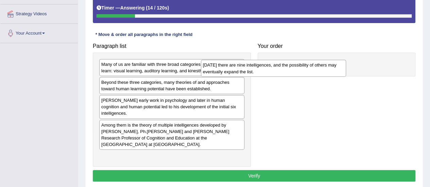
drag, startPoint x: 181, startPoint y: 67, endPoint x: 300, endPoint y: 60, distance: 119.2
click at [300, 60] on div "[DATE] there are nine intelligences, and the possibility of others may eventual…" at bounding box center [273, 68] width 145 height 17
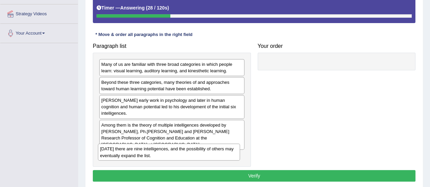
drag, startPoint x: 349, startPoint y: 62, endPoint x: 180, endPoint y: 147, distance: 189.4
click at [180, 147] on div "Today there are nine intelligences, and the possibility of others may eventuall…" at bounding box center [169, 152] width 142 height 17
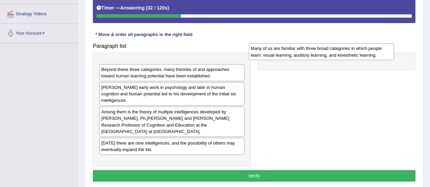
drag, startPoint x: 193, startPoint y: 67, endPoint x: 343, endPoint y: 51, distance: 150.1
click at [343, 51] on div "Many of us are familiar with three broad categories in which people learn: visu…" at bounding box center [321, 51] width 145 height 17
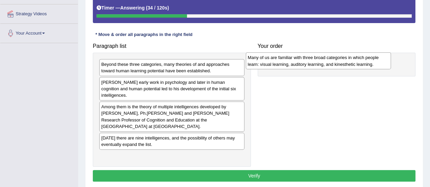
drag, startPoint x: 236, startPoint y: 64, endPoint x: 383, endPoint y: 56, distance: 147.1
click at [383, 56] on div "Many of us are familiar with three broad categories in which people learn: visu…" at bounding box center [318, 60] width 145 height 17
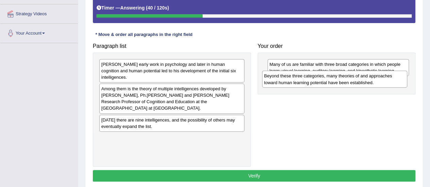
drag, startPoint x: 218, startPoint y: 71, endPoint x: 380, endPoint y: 82, distance: 162.9
click at [380, 82] on div "Beyond these three categories, many theories of and approaches toward human lea…" at bounding box center [334, 79] width 145 height 17
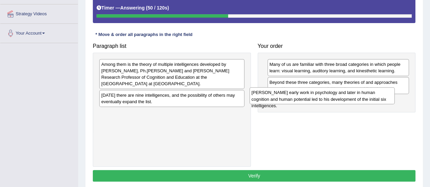
drag, startPoint x: 212, startPoint y: 66, endPoint x: 363, endPoint y: 94, distance: 153.6
click at [363, 94] on div "Gardner's early work in psychology and later in human cognition and human poten…" at bounding box center [322, 95] width 145 height 17
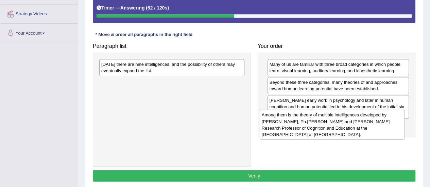
drag, startPoint x: 213, startPoint y: 74, endPoint x: 373, endPoint y: 124, distance: 167.7
click at [373, 124] on div "Among them is the theory of multiple intelligences developed by Howard Gardner,…" at bounding box center [332, 125] width 145 height 30
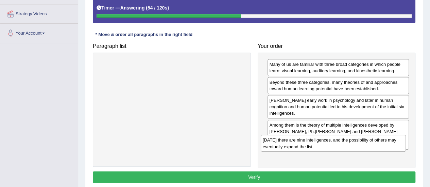
drag, startPoint x: 235, startPoint y: 64, endPoint x: 400, endPoint y: 139, distance: 182.1
click at [400, 139] on div "Today there are nine intelligences, and the possibility of others may eventuall…" at bounding box center [333, 143] width 145 height 17
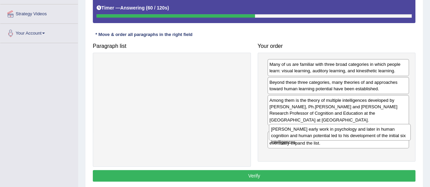
drag, startPoint x: 323, startPoint y: 100, endPoint x: 324, endPoint y: 129, distance: 28.9
click at [324, 129] on div "Gardner's early work in psychology and later in human cognition and human poten…" at bounding box center [340, 132] width 142 height 17
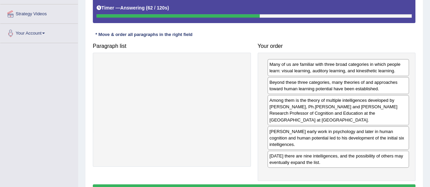
click at [259, 185] on button "Verify" at bounding box center [254, 191] width 323 height 12
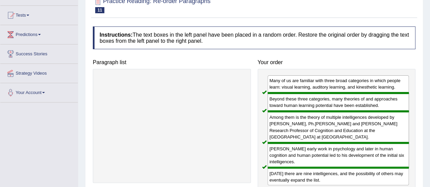
scroll to position [0, 0]
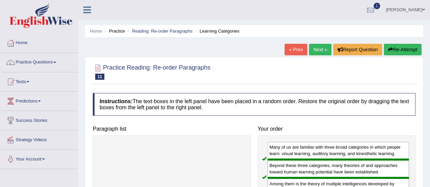
click at [318, 51] on link "Next »" at bounding box center [320, 50] width 22 height 12
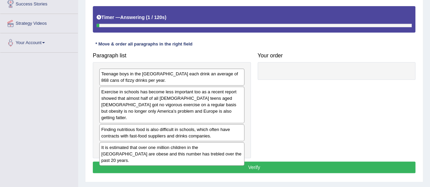
scroll to position [117, 0]
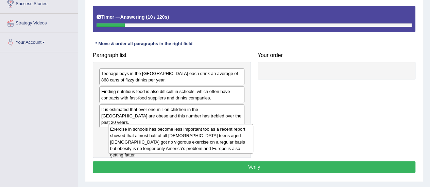
drag, startPoint x: 171, startPoint y: 102, endPoint x: 177, endPoint y: 139, distance: 37.5
click at [177, 139] on div "Exercise in schools has become less important too as a recent report showed tha…" at bounding box center [180, 139] width 145 height 30
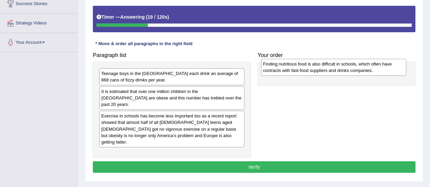
drag, startPoint x: 169, startPoint y: 89, endPoint x: 329, endPoint y: 62, distance: 163.0
click at [329, 62] on div "Finding nutritious food is also difficult in schools, which often have contract…" at bounding box center [333, 67] width 145 height 17
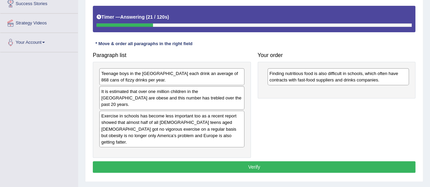
drag, startPoint x: 315, startPoint y: 66, endPoint x: 150, endPoint y: 147, distance: 184.3
click at [150, 147] on div "Paragraph list Teenage boys in the US each drink an average of 868 cans of fizz…" at bounding box center [253, 103] width 329 height 109
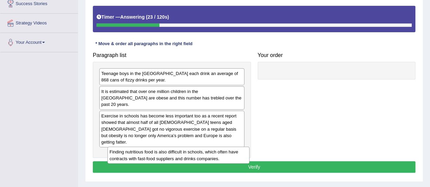
drag, startPoint x: 284, startPoint y: 76, endPoint x: 117, endPoint y: 145, distance: 181.3
click at [117, 147] on div "Finding nutritious food is also difficult in schools, which often have contract…" at bounding box center [178, 155] width 142 height 17
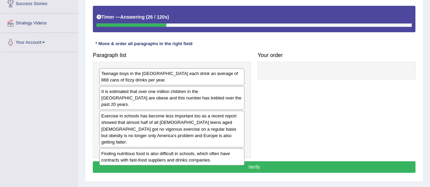
click at [170, 79] on div "Teenage boys in the [GEOGRAPHIC_DATA] each drink an average of 868 cans of fizz…" at bounding box center [171, 76] width 145 height 17
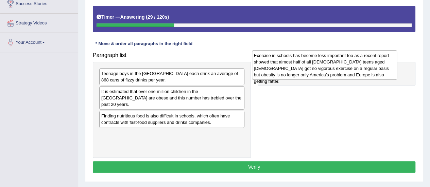
drag, startPoint x: 180, startPoint y: 123, endPoint x: 331, endPoint y: 70, distance: 160.0
click at [331, 70] on div "Exercise in schools has become less important too as a recent report showed tha…" at bounding box center [324, 65] width 145 height 30
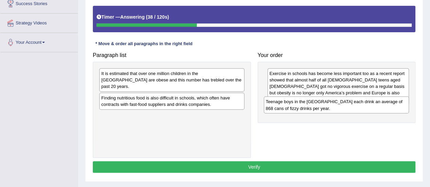
drag, startPoint x: 220, startPoint y: 77, endPoint x: 385, endPoint y: 106, distance: 167.0
click at [385, 106] on div "Teenage boys in the [GEOGRAPHIC_DATA] each drink an average of 868 cans of fizz…" at bounding box center [336, 105] width 145 height 17
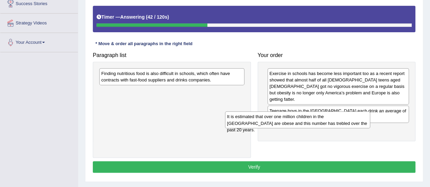
drag, startPoint x: 189, startPoint y: 78, endPoint x: 332, endPoint y: 127, distance: 151.7
click at [332, 127] on div "It is estimated that over one million children in the [GEOGRAPHIC_DATA] are obe…" at bounding box center [297, 120] width 145 height 17
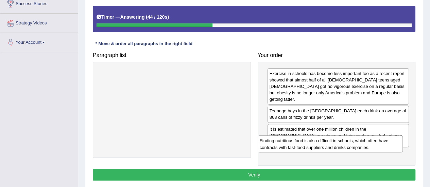
drag, startPoint x: 174, startPoint y: 71, endPoint x: 332, endPoint y: 138, distance: 171.9
click at [332, 138] on div "Finding nutritious food is also difficult in schools, which often have contract…" at bounding box center [330, 144] width 145 height 17
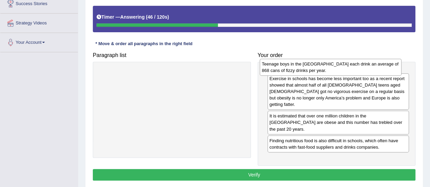
drag, startPoint x: 327, startPoint y: 106, endPoint x: 320, endPoint y: 66, distance: 41.1
click at [320, 66] on div "Teenage boys in the [GEOGRAPHIC_DATA] each drink an average of 868 cans of fizz…" at bounding box center [331, 67] width 142 height 17
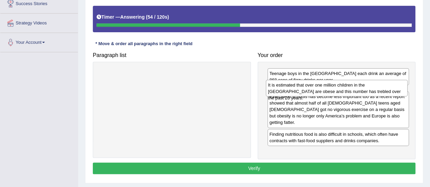
drag, startPoint x: 311, startPoint y: 126, endPoint x: 309, endPoint y: 89, distance: 37.1
click at [309, 89] on div "It is estimated that over one million children in the UK are obese and this num…" at bounding box center [337, 88] width 142 height 17
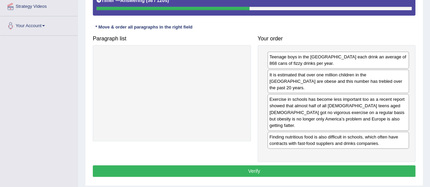
scroll to position [135, 0]
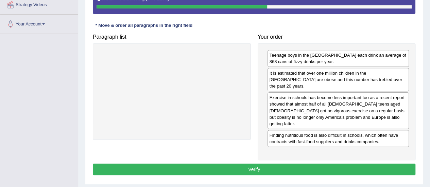
click at [263, 164] on button "Verify" at bounding box center [254, 170] width 323 height 12
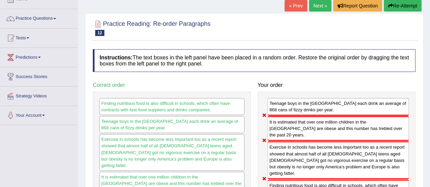
scroll to position [39, 0]
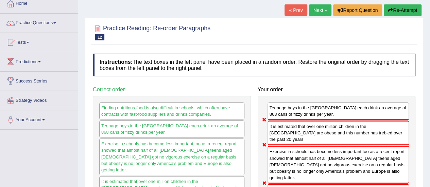
click at [400, 4] on div "Home Practice Reading: Re-order Paragraphs Teenage boys « Prev Next » Report Qu…" at bounding box center [254, 131] width 352 height 340
click at [398, 6] on button "Re-Attempt" at bounding box center [403, 10] width 38 height 12
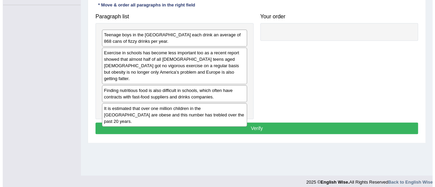
scroll to position [167, 0]
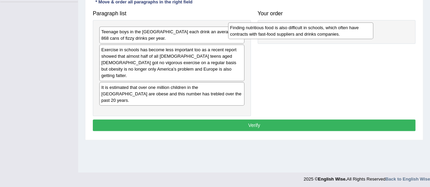
drag, startPoint x: 203, startPoint y: 81, endPoint x: 339, endPoint y: 23, distance: 147.8
click at [339, 23] on div "Finding nutritious food is also difficult in schools, which often have contract…" at bounding box center [300, 30] width 145 height 17
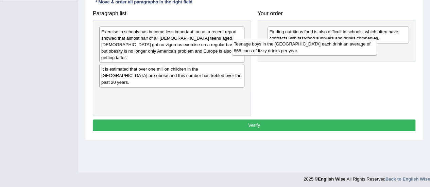
drag, startPoint x: 209, startPoint y: 31, endPoint x: 345, endPoint y: 39, distance: 135.5
click at [345, 39] on div "Teenage boys in the [GEOGRAPHIC_DATA] each drink an average of 868 cans of fizz…" at bounding box center [304, 47] width 145 height 17
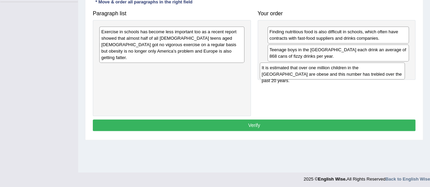
drag, startPoint x: 211, startPoint y: 69, endPoint x: 372, endPoint y: 68, distance: 160.8
click at [372, 68] on div "It is estimated that over one million children in the [GEOGRAPHIC_DATA] are obe…" at bounding box center [332, 71] width 145 height 17
drag, startPoint x: 314, startPoint y: 75, endPoint x: 194, endPoint y: 114, distance: 126.3
click at [249, 79] on div "It is estimated that over one million children in the [GEOGRAPHIC_DATA] are obe…" at bounding box center [320, 70] width 142 height 17
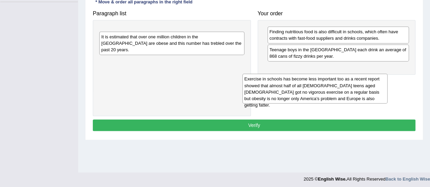
drag, startPoint x: 202, startPoint y: 43, endPoint x: 340, endPoint y: 71, distance: 141.4
click at [340, 74] on div "Exercise in schools has become less important too as a recent report showed tha…" at bounding box center [314, 89] width 145 height 30
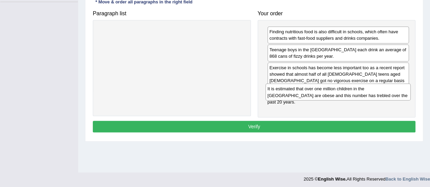
drag, startPoint x: 213, startPoint y: 33, endPoint x: 380, endPoint y: 90, distance: 175.8
click at [380, 90] on div "It is estimated that over one million children in the [GEOGRAPHIC_DATA] are obe…" at bounding box center [338, 92] width 145 height 17
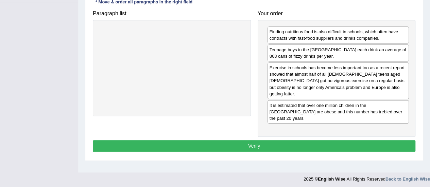
click at [267, 140] on button "Verify" at bounding box center [254, 146] width 323 height 12
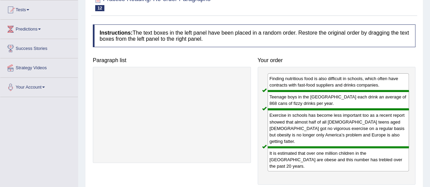
scroll to position [0, 0]
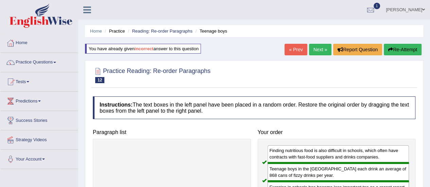
click at [317, 49] on link "Next »" at bounding box center [320, 50] width 22 height 12
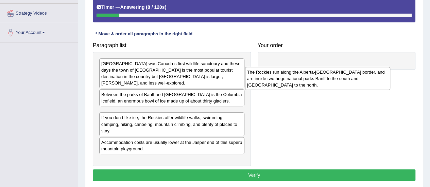
drag, startPoint x: 163, startPoint y: 149, endPoint x: 309, endPoint y: 73, distance: 165.4
click at [309, 73] on div "The Rockies run along the Alberta-[GEOGRAPHIC_DATA] border, and are inside two …" at bounding box center [317, 78] width 145 height 23
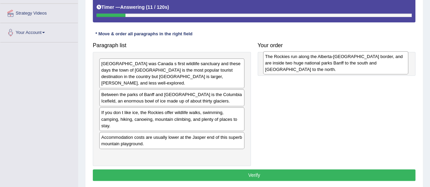
drag, startPoint x: 213, startPoint y: 113, endPoint x: 372, endPoint y: 62, distance: 167.1
click at [372, 62] on div "The Rockies run along the Alberta-[GEOGRAPHIC_DATA] border, and are inside two …" at bounding box center [335, 62] width 145 height 23
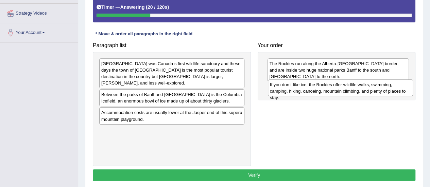
drag, startPoint x: 191, startPoint y: 110, endPoint x: 360, endPoint y: 88, distance: 169.6
click at [360, 88] on div "If you don t like ice, the Rockies offer wildlife walks, swimming, camping, hik…" at bounding box center [340, 88] width 145 height 17
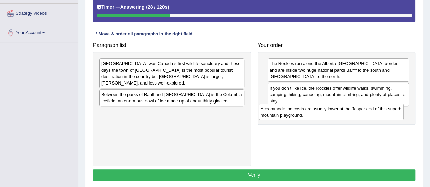
drag, startPoint x: 184, startPoint y: 111, endPoint x: 343, endPoint y: 114, distance: 158.8
click at [343, 114] on div "Accommodation costs are usually lower at the Jasper end of this superb mountain…" at bounding box center [331, 112] width 145 height 17
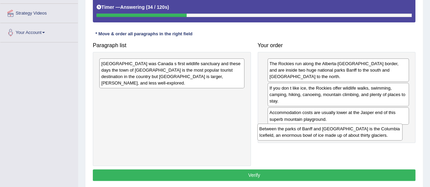
drag, startPoint x: 205, startPoint y: 93, endPoint x: 362, endPoint y: 133, distance: 162.2
click at [362, 133] on div "Between the parks of Banff and Jasper is the Columbia Icefield, an enormous bow…" at bounding box center [329, 132] width 145 height 17
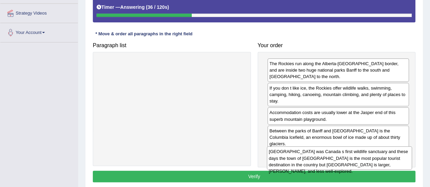
drag, startPoint x: 224, startPoint y: 71, endPoint x: 389, endPoint y: 153, distance: 183.7
click at [389, 153] on div "Banff was Canada s first wildlife sanctuary and these days the town of Banff is…" at bounding box center [339, 158] width 145 height 23
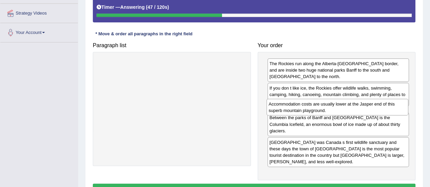
drag, startPoint x: 332, startPoint y: 116, endPoint x: 331, endPoint y: 107, distance: 8.9
click at [331, 107] on div "Accommodation costs are usually lower at the Jasper end of this superb mountain…" at bounding box center [338, 107] width 142 height 17
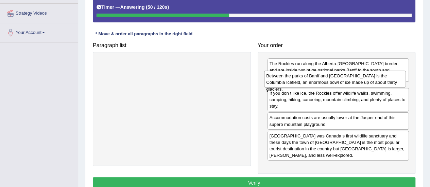
drag, startPoint x: 321, startPoint y: 132, endPoint x: 318, endPoint y: 78, distance: 54.5
click at [318, 78] on div "Between the parks of Banff and Jasper is the Columbia Icefield, an enormous bow…" at bounding box center [335, 79] width 142 height 17
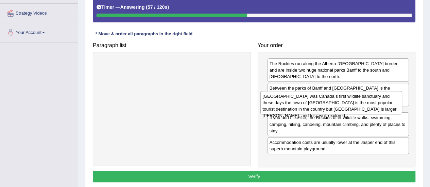
drag, startPoint x: 319, startPoint y: 154, endPoint x: 312, endPoint y: 101, distance: 52.8
click at [312, 101] on div "Banff was Canada s first wildlife sanctuary and these days the town of Banff is…" at bounding box center [331, 102] width 142 height 23
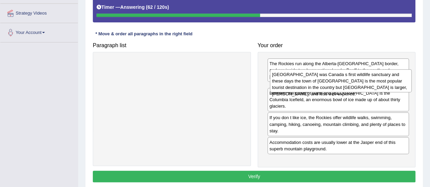
drag, startPoint x: 296, startPoint y: 112, endPoint x: 298, endPoint y: 80, distance: 31.4
click at [298, 80] on div "Banff was Canada s first wildlife sanctuary and these days the town of Banff is…" at bounding box center [341, 80] width 142 height 23
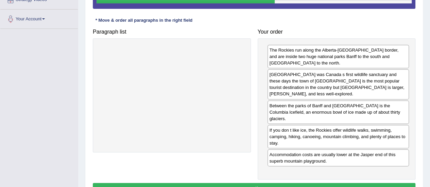
scroll to position [142, 0]
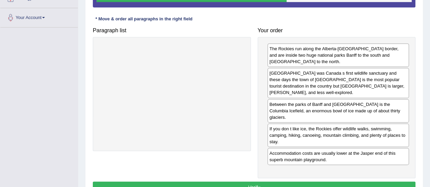
click at [272, 182] on button "Verify" at bounding box center [254, 188] width 323 height 12
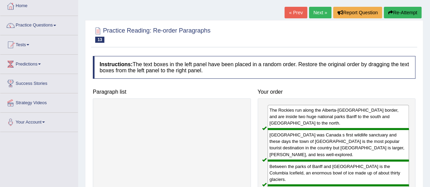
scroll to position [37, 0]
click at [321, 7] on link "Next »" at bounding box center [320, 13] width 22 height 12
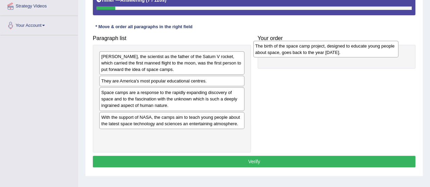
drag, startPoint x: 154, startPoint y: 96, endPoint x: 308, endPoint y: 49, distance: 160.8
click at [308, 49] on div "The birth of the space camp project, designed to educate young people about spa…" at bounding box center [325, 49] width 145 height 17
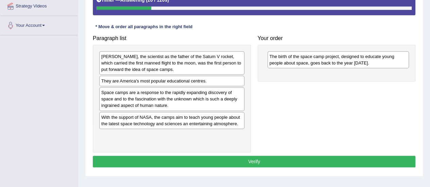
drag, startPoint x: 294, startPoint y: 56, endPoint x: 285, endPoint y: 89, distance: 34.5
click at [285, 68] on div "The birth of the space camp project, designed to educate young people about spa…" at bounding box center [339, 59] width 142 height 17
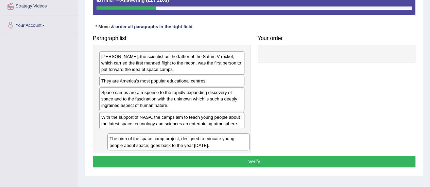
drag, startPoint x: 303, startPoint y: 61, endPoint x: 109, endPoint y: 165, distance: 219.8
click at [109, 151] on div "The birth of the space camp project, designed to educate young people about spa…" at bounding box center [178, 142] width 142 height 17
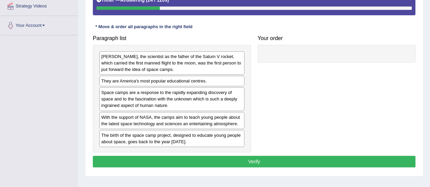
click at [154, 63] on div "Dr Wemer von Braun, the scientist as the father of the Satum V rocket, which ca…" at bounding box center [171, 62] width 145 height 23
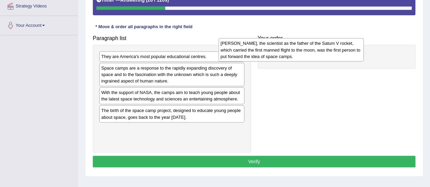
drag, startPoint x: 231, startPoint y: 62, endPoint x: 352, endPoint y: 48, distance: 121.8
click at [352, 48] on div "Dr Wemer von Braun, the scientist as the father of the Satum V rocket, which ca…" at bounding box center [291, 49] width 145 height 23
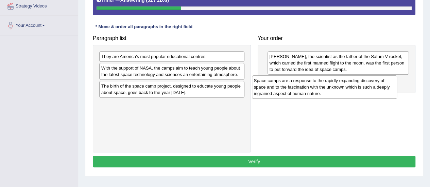
drag, startPoint x: 228, startPoint y: 74, endPoint x: 385, endPoint y: 82, distance: 157.3
click at [385, 82] on div "Space camps are a response to the rapidly expanding discovery of space and to t…" at bounding box center [324, 86] width 145 height 23
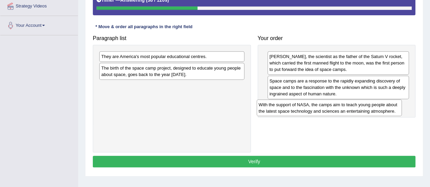
drag, startPoint x: 227, startPoint y: 74, endPoint x: 384, endPoint y: 109, distance: 160.9
click at [384, 109] on div "With the support of NASA, the camps aim to teach young people about the latest …" at bounding box center [329, 108] width 145 height 17
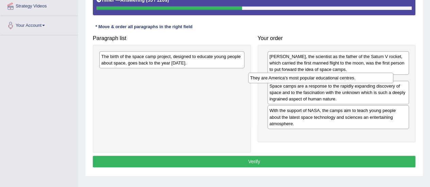
drag, startPoint x: 220, startPoint y: 55, endPoint x: 372, endPoint y: 76, distance: 153.0
click at [372, 76] on div "They are America's most popular educational centres." at bounding box center [320, 78] width 145 height 10
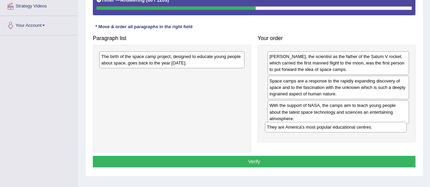
drag, startPoint x: 302, startPoint y: 79, endPoint x: 298, endPoint y: 126, distance: 47.0
click at [298, 126] on div "They are America's most popular educational centres." at bounding box center [336, 127] width 142 height 10
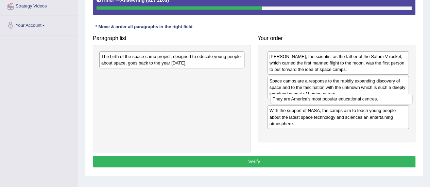
drag, startPoint x: 298, startPoint y: 127, endPoint x: 300, endPoint y: 97, distance: 30.4
click at [300, 97] on div "They are America's most popular educational centres." at bounding box center [342, 99] width 142 height 10
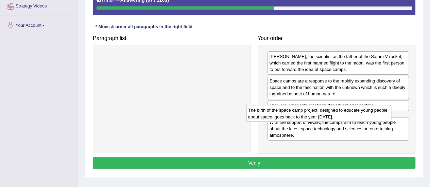
drag, startPoint x: 203, startPoint y: 61, endPoint x: 352, endPoint y: 116, distance: 158.9
click at [352, 116] on div "The birth of the space camp project, designed to educate young people about spa…" at bounding box center [318, 113] width 145 height 17
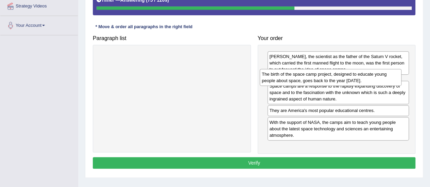
drag, startPoint x: 313, startPoint y: 121, endPoint x: 306, endPoint y: 74, distance: 47.4
click at [306, 74] on div "The birth of the space camp project, designed to educate young people about spa…" at bounding box center [331, 77] width 142 height 17
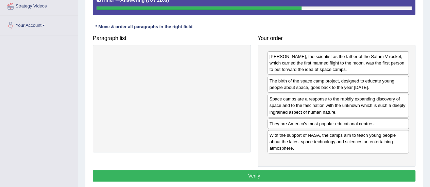
click at [257, 171] on button "Verify" at bounding box center [254, 176] width 323 height 12
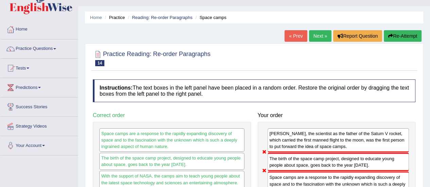
scroll to position [13, 0]
click at [396, 36] on button "Re-Attempt" at bounding box center [403, 37] width 38 height 12
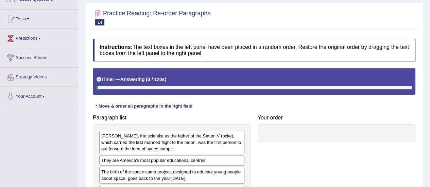
scroll to position [137, 0]
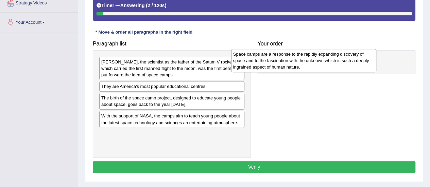
drag, startPoint x: 186, startPoint y: 122, endPoint x: 318, endPoint y: 54, distance: 149.2
click at [318, 54] on div "Space camps are a response to the rapidly expanding discovery of space and to t…" at bounding box center [303, 60] width 145 height 23
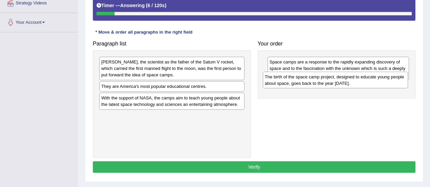
drag, startPoint x: 151, startPoint y: 104, endPoint x: 315, endPoint y: 82, distance: 165.0
click at [315, 82] on div "The birth of the space camp project, designed to educate young people about spa…" at bounding box center [335, 80] width 145 height 17
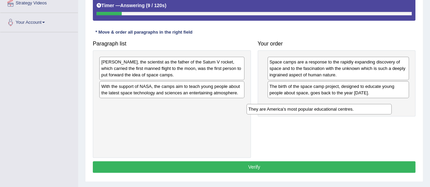
drag, startPoint x: 211, startPoint y: 87, endPoint x: 382, endPoint y: 136, distance: 177.9
click at [382, 114] on div "They are America's most popular educational centres." at bounding box center [318, 109] width 145 height 10
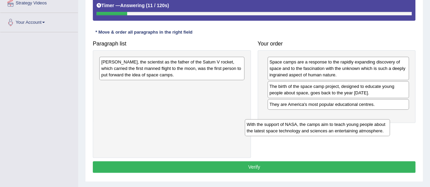
drag, startPoint x: 194, startPoint y: 92, endPoint x: 350, endPoint y: 130, distance: 160.8
click at [350, 130] on div "With the support of NASA, the camps aim to teach young people about the latest …" at bounding box center [317, 127] width 145 height 17
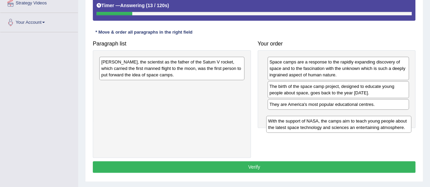
drag, startPoint x: 233, startPoint y: 88, endPoint x: 403, endPoint y: 110, distance: 171.1
click at [403, 116] on div "With the support of NASA, the camps aim to teach young people about the latest …" at bounding box center [338, 124] width 145 height 17
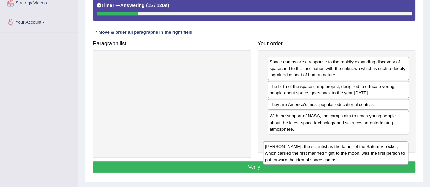
drag, startPoint x: 227, startPoint y: 63, endPoint x: 393, endPoint y: 138, distance: 182.1
click at [393, 141] on div "[PERSON_NAME], the scientist as the father of the Satum V rocket, which carried…" at bounding box center [335, 152] width 145 height 23
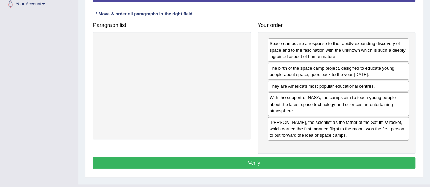
scroll to position [156, 0]
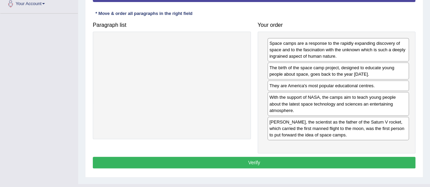
click at [273, 161] on button "Verify" at bounding box center [254, 163] width 323 height 12
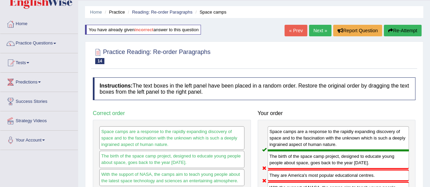
scroll to position [14, 0]
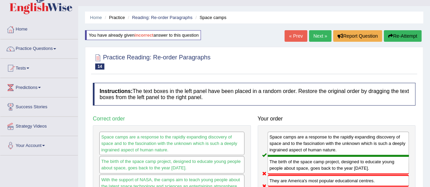
click at [391, 36] on icon "button" at bounding box center [390, 36] width 5 height 5
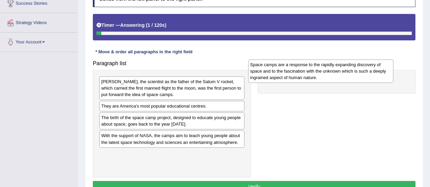
drag, startPoint x: 180, startPoint y: 141, endPoint x: 334, endPoint y: 80, distance: 165.9
click at [334, 80] on div "Space camps are a response to the rapidly expanding discovery of space and to t…" at bounding box center [320, 70] width 145 height 23
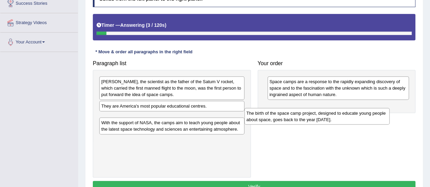
drag, startPoint x: 169, startPoint y: 123, endPoint x: 323, endPoint y: 109, distance: 154.6
click at [323, 109] on div "The birth of the space camp project, designed to educate young people about spa…" at bounding box center [316, 116] width 145 height 17
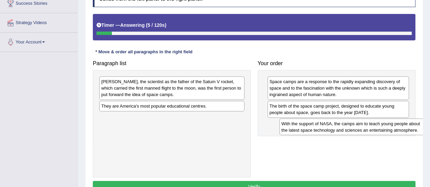
drag, startPoint x: 199, startPoint y: 120, endPoint x: 381, endPoint y: 124, distance: 181.6
click at [381, 124] on div "With the support of NASA, the camps aim to teach young people about the latest …" at bounding box center [351, 127] width 145 height 17
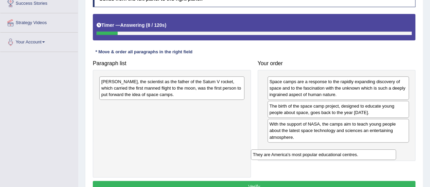
drag, startPoint x: 226, startPoint y: 101, endPoint x: 380, endPoint y: 147, distance: 160.0
click at [380, 150] on div "They are America's most popular educational centres." at bounding box center [323, 155] width 145 height 10
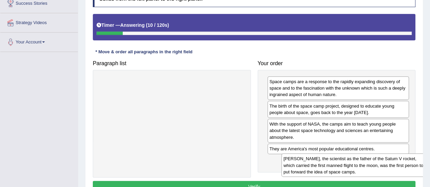
drag, startPoint x: 198, startPoint y: 87, endPoint x: 376, endPoint y: 161, distance: 192.8
click at [376, 161] on div "[PERSON_NAME], the scientist as the father of the Satum V rocket, which carried…" at bounding box center [353, 165] width 145 height 23
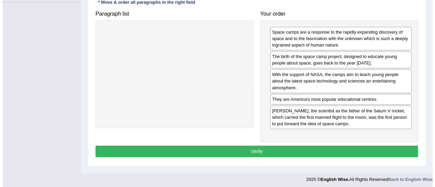
scroll to position [168, 0]
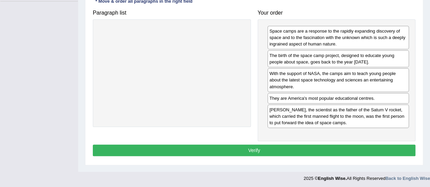
click at [298, 148] on button "Verify" at bounding box center [254, 151] width 323 height 12
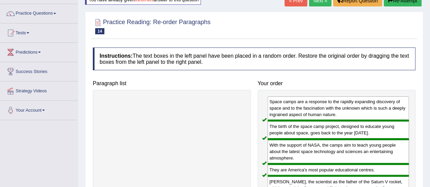
scroll to position [0, 0]
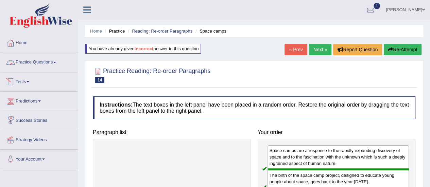
click at [52, 62] on link "Practice Questions" at bounding box center [39, 61] width 78 height 17
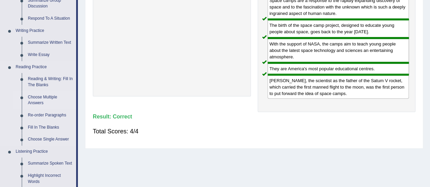
scroll to position [150, 0]
